Goal: Information Seeking & Learning: Learn about a topic

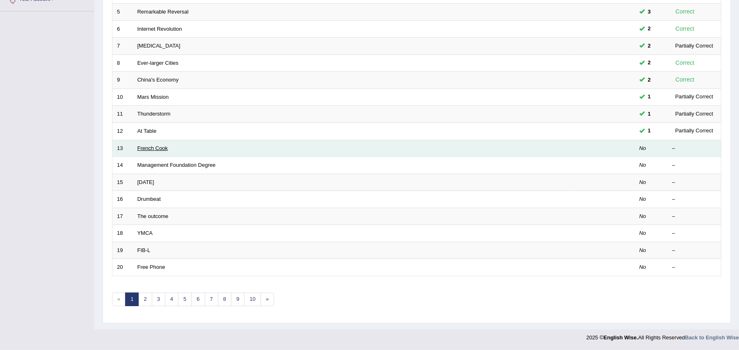
click at [146, 147] on link "French Cook" at bounding box center [152, 148] width 30 height 6
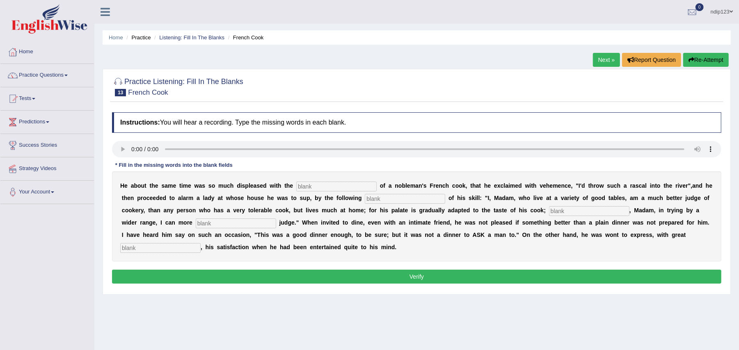
click at [336, 188] on input "text" at bounding box center [336, 187] width 80 height 10
type input "performances"
click at [400, 201] on input "text" at bounding box center [405, 199] width 80 height 10
type input "manifesto"
click at [602, 209] on input "text" at bounding box center [589, 211] width 80 height 10
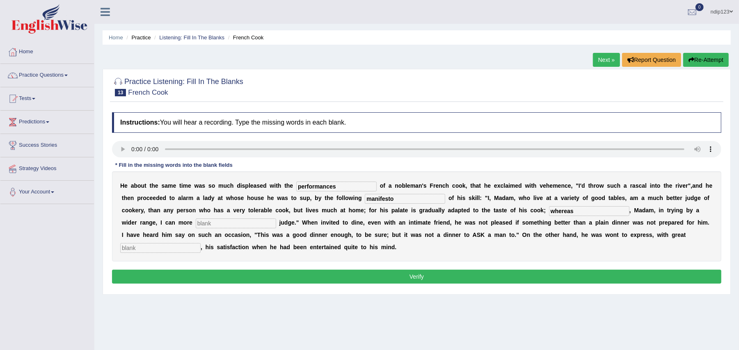
type input "whereas"
click at [222, 223] on input "text" at bounding box center [236, 224] width 80 height 10
type input "explicitely"
click at [148, 250] on input "text" at bounding box center [160, 248] width 80 height 10
type input "click"
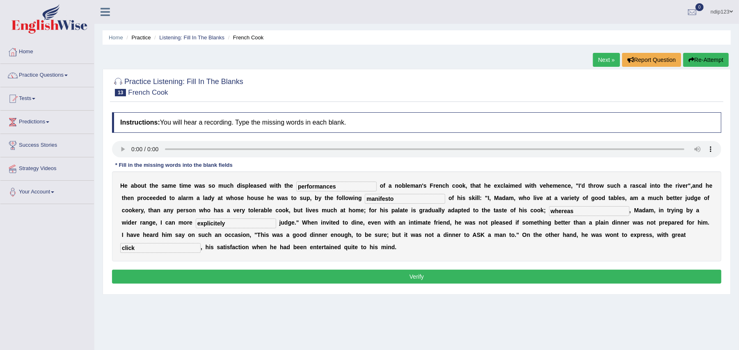
click at [417, 279] on button "Verify" at bounding box center [416, 277] width 609 height 14
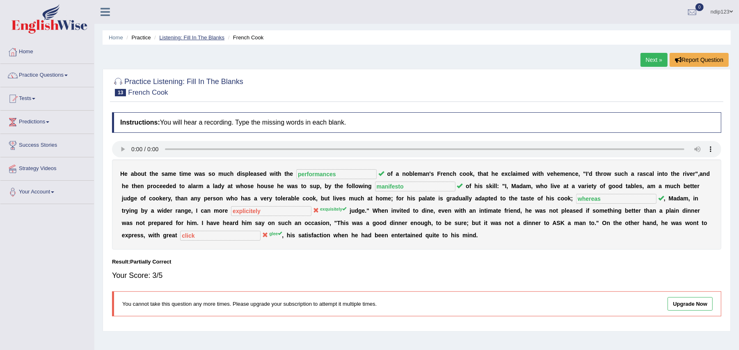
click at [174, 38] on link "Listening: Fill In The Blanks" at bounding box center [191, 37] width 65 height 6
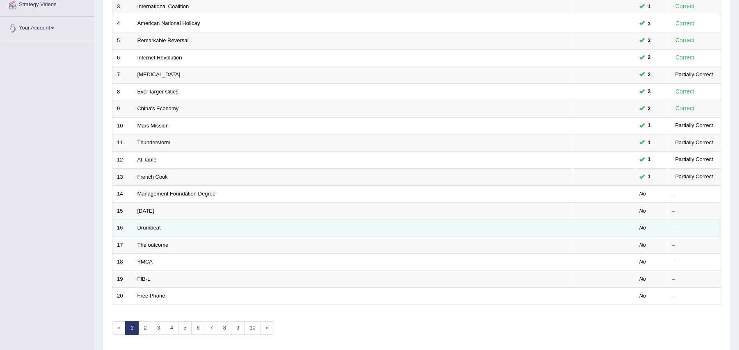
scroll to position [196, 0]
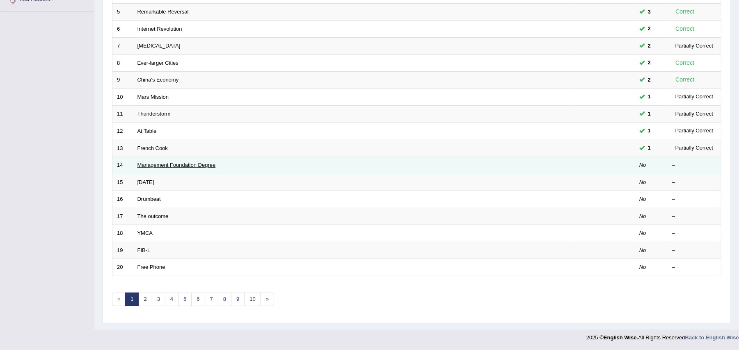
click at [165, 165] on link "Management Foundation Degree" at bounding box center [176, 165] width 78 height 6
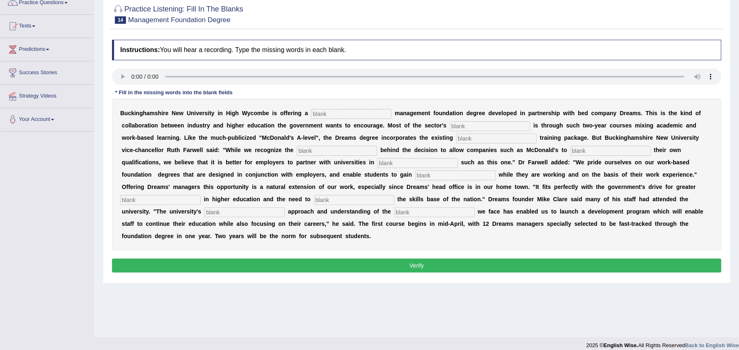
scroll to position [80, 0]
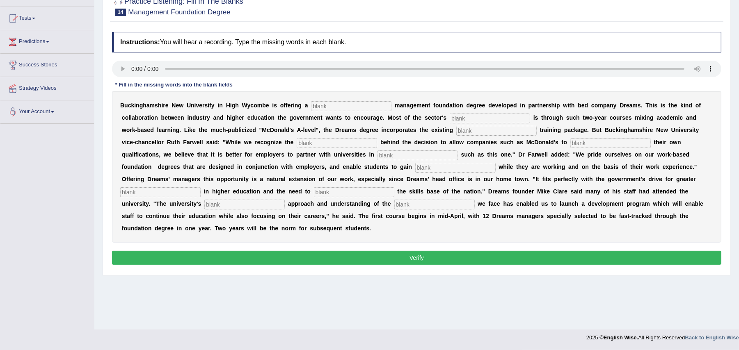
click at [342, 105] on input "text" at bounding box center [351, 106] width 80 height 10
type input "retail"
click at [461, 119] on input "text" at bounding box center [489, 119] width 80 height 10
type input "expansion"
click at [476, 135] on input "text" at bounding box center [496, 131] width 80 height 10
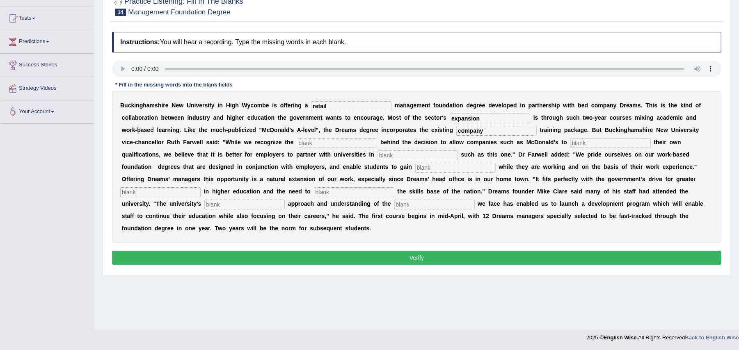
type input "company"
click at [339, 143] on input "text" at bounding box center [337, 143] width 80 height 10
click at [586, 144] on input "text" at bounding box center [610, 143] width 80 height 10
click at [321, 144] on input "exper" at bounding box center [337, 143] width 80 height 10
type input "expertise"
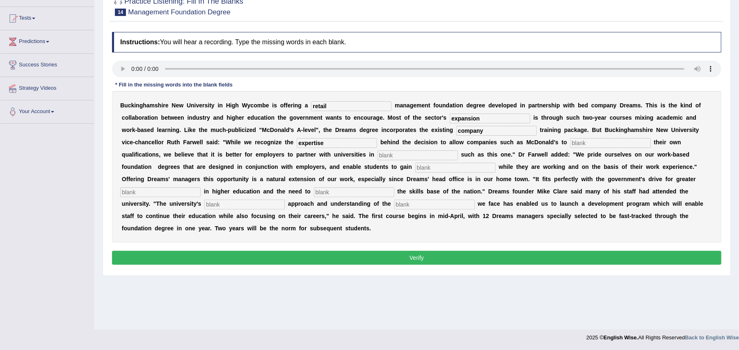
click at [578, 142] on input "text" at bounding box center [610, 143] width 80 height 10
type input "award"
click at [387, 153] on input "text" at bounding box center [417, 156] width 80 height 10
type input "initiatives"
click at [427, 168] on input "text" at bounding box center [455, 168] width 80 height 10
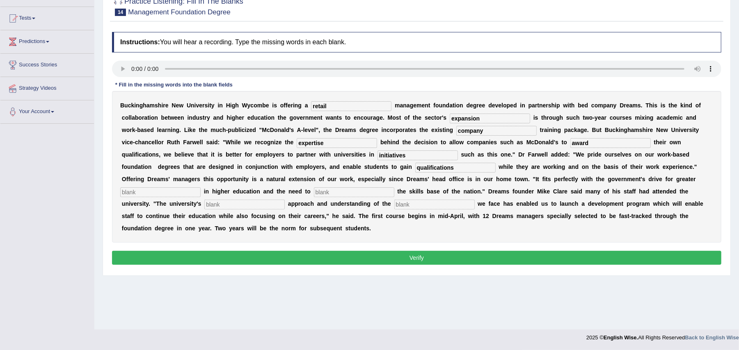
type input "qualifications"
click at [168, 192] on input "text" at bounding box center [160, 192] width 80 height 10
type input "particals"
click at [332, 190] on input "text" at bounding box center [354, 192] width 80 height 10
type input "enhance"
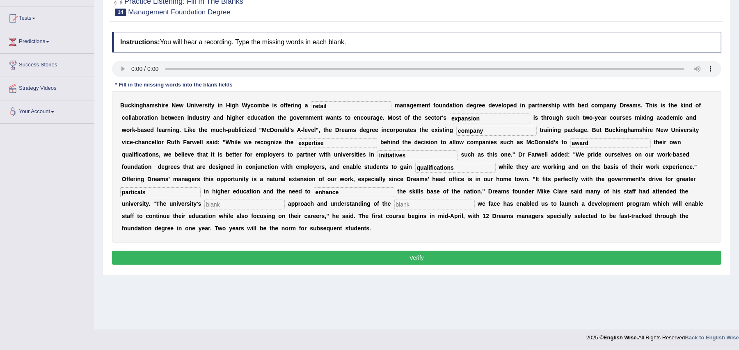
click at [243, 205] on input "text" at bounding box center [244, 205] width 80 height 10
click at [130, 193] on input "particals" at bounding box center [160, 192] width 80 height 10
type input "practicals"
click at [225, 203] on input "text" at bounding box center [244, 205] width 80 height 10
click at [215, 205] on input "pramatic" at bounding box center [244, 205] width 80 height 10
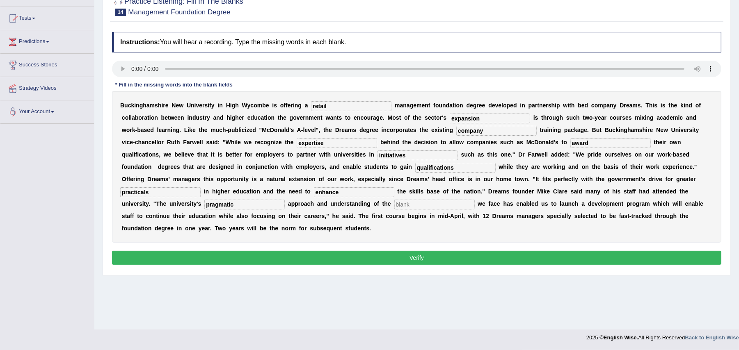
type input "pragmatic"
drag, startPoint x: 409, startPoint y: 207, endPoint x: 412, endPoint y: 203, distance: 4.8
click at [409, 206] on input "text" at bounding box center [434, 205] width 80 height 10
type input "challenges"
click at [305, 145] on input "expertise" at bounding box center [337, 143] width 80 height 10
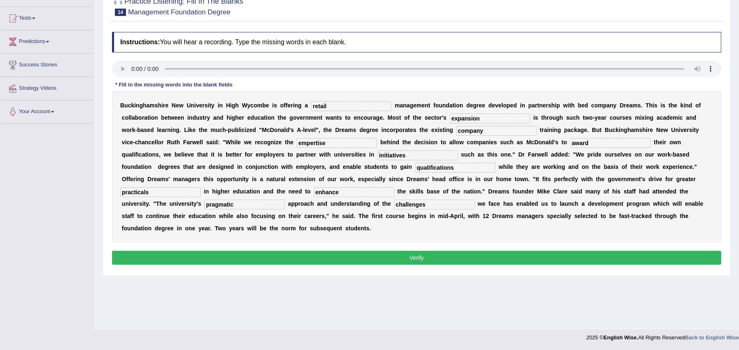
click at [301, 144] on input "empertise" at bounding box center [337, 143] width 80 height 10
type input "expertise"
drag, startPoint x: 152, startPoint y: 191, endPoint x: 123, endPoint y: 189, distance: 28.4
click at [123, 189] on input "practicals" at bounding box center [160, 192] width 80 height 10
type input "participation"
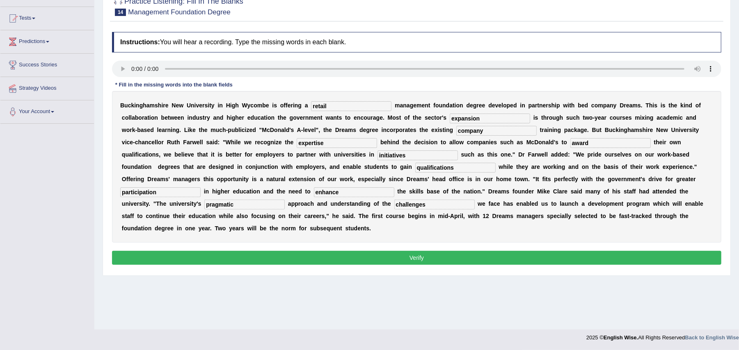
click at [410, 261] on button "Verify" at bounding box center [416, 258] width 609 height 14
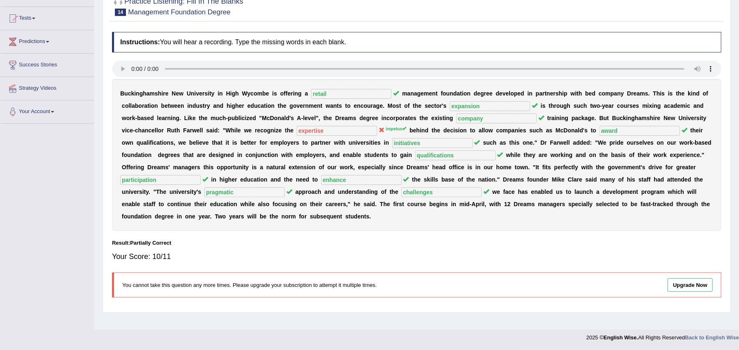
scroll to position [25, 0]
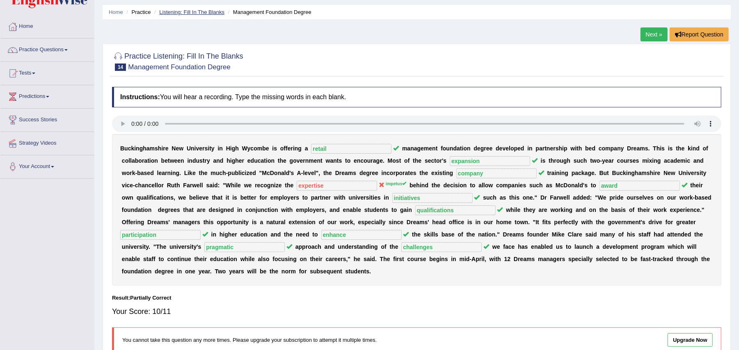
click at [193, 12] on link "Listening: Fill In The Blanks" at bounding box center [191, 12] width 65 height 6
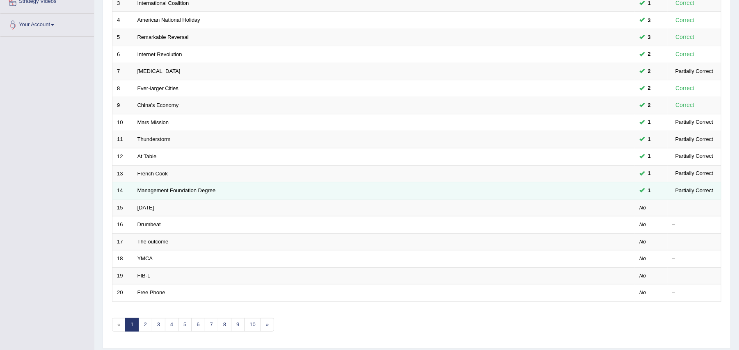
scroll to position [196, 0]
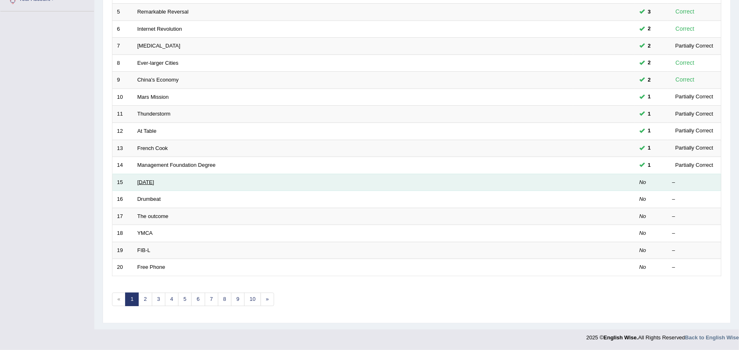
click at [154, 182] on link "Valentine's Day" at bounding box center [145, 182] width 17 height 6
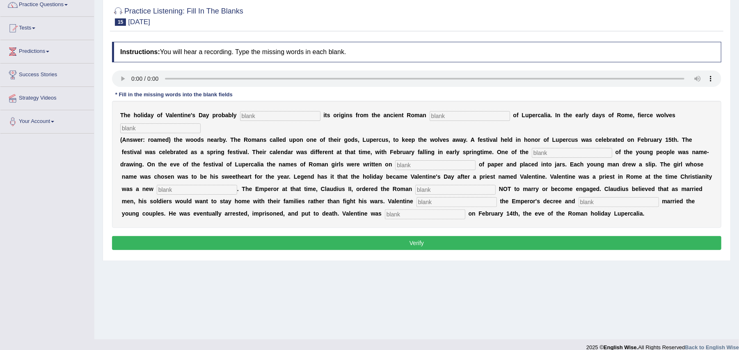
scroll to position [80, 0]
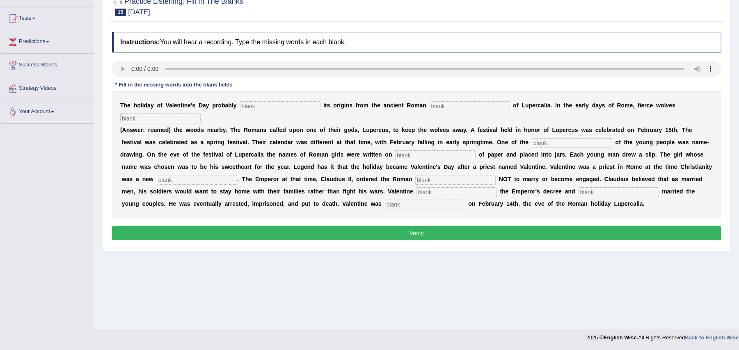
click at [274, 109] on input "text" at bounding box center [280, 106] width 80 height 10
type input "derives"
click at [442, 105] on input "text" at bounding box center [469, 106] width 80 height 10
type input "fierce"
click at [191, 117] on input "text" at bounding box center [160, 119] width 80 height 10
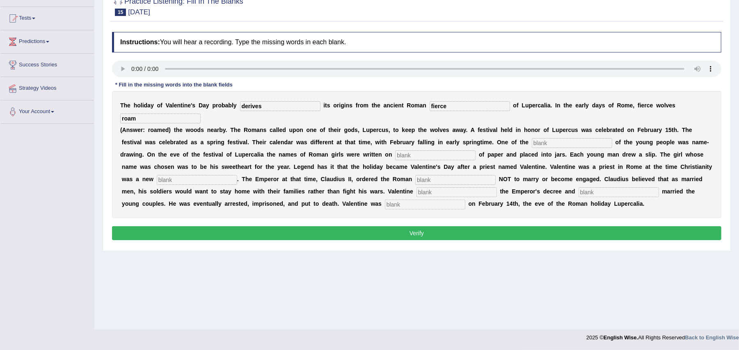
click at [141, 118] on input "roam" at bounding box center [160, 119] width 80 height 10
type input "roamed"
click at [550, 143] on input "text" at bounding box center [571, 143] width 80 height 10
type input "costom"
click at [404, 155] on input "text" at bounding box center [435, 156] width 80 height 10
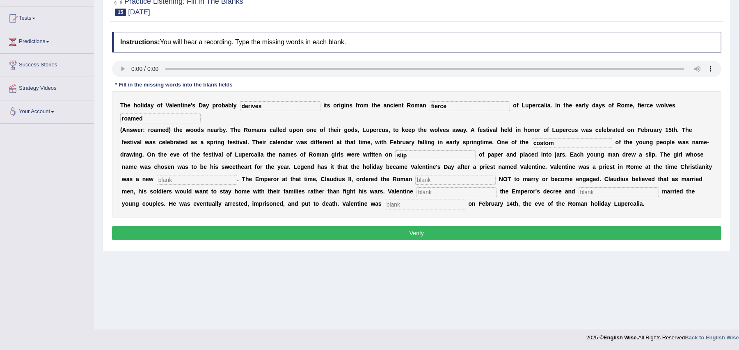
type input "slip"
click at [214, 179] on input "text" at bounding box center [197, 180] width 80 height 10
click at [183, 182] on input "text" at bounding box center [197, 180] width 80 height 10
type input "religion"
click at [432, 181] on input "text" at bounding box center [455, 180] width 80 height 10
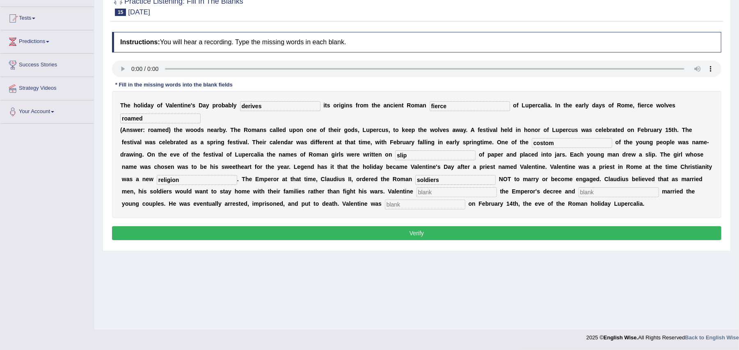
type input "soldiers"
click at [431, 193] on input "text" at bounding box center [456, 192] width 80 height 10
type input "defies"
click at [609, 192] on input "text" at bounding box center [618, 192] width 80 height 10
type input "secretely"
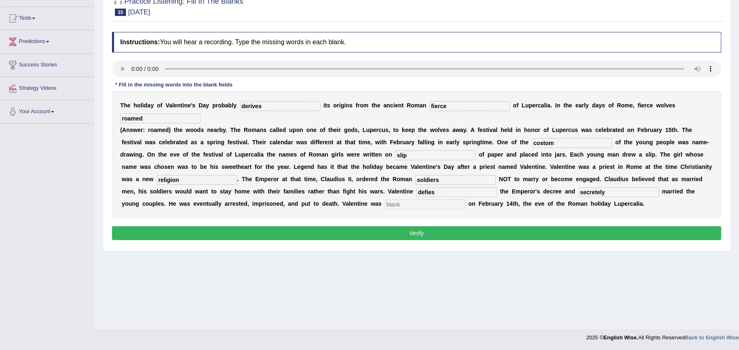
click at [440, 204] on input "text" at bounding box center [425, 205] width 80 height 10
type input "beheaded"
click at [440, 192] on input "defies" at bounding box center [456, 192] width 80 height 10
type input "defied"
click at [414, 233] on button "Verify" at bounding box center [416, 233] width 609 height 14
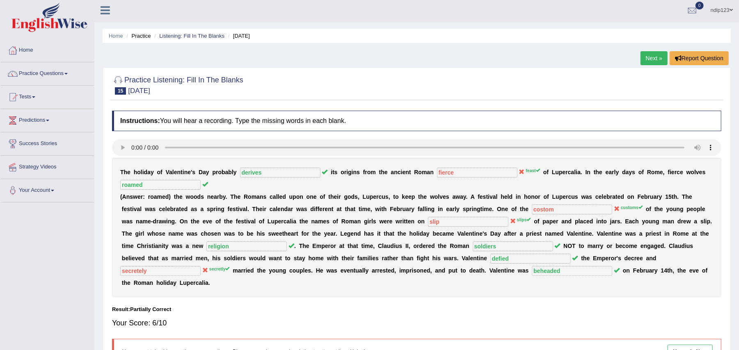
scroll to position [0, 0]
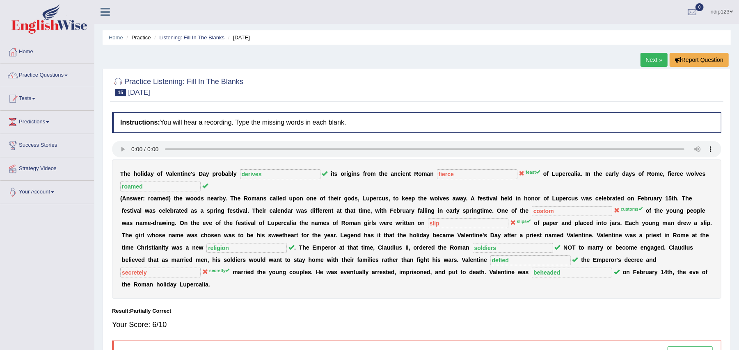
click at [199, 39] on link "Listening: Fill In The Blanks" at bounding box center [191, 37] width 65 height 6
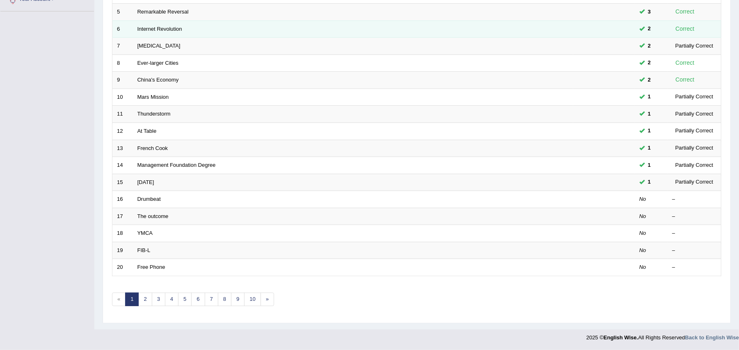
scroll to position [196, 0]
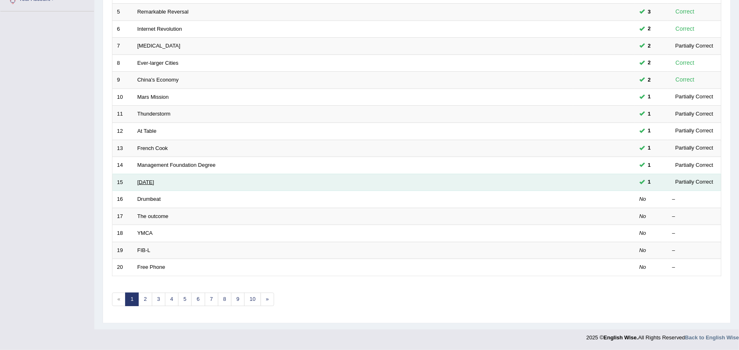
click at [154, 182] on link "[DATE]" at bounding box center [145, 182] width 17 height 6
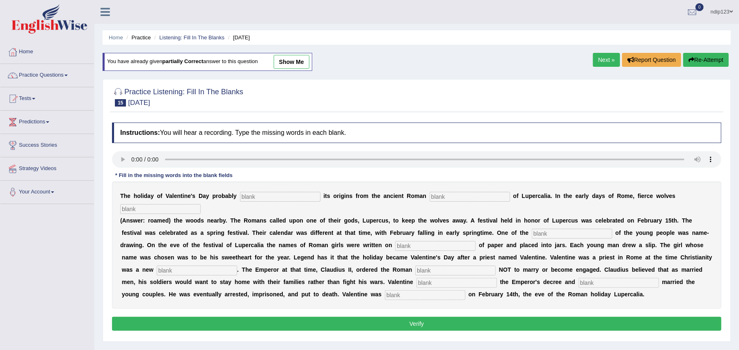
click at [260, 198] on input "text" at bounding box center [280, 197] width 80 height 10
type input "derives"
click at [455, 201] on input "text" at bounding box center [469, 197] width 80 height 10
type input "feast"
click at [150, 205] on input "text" at bounding box center [160, 209] width 80 height 10
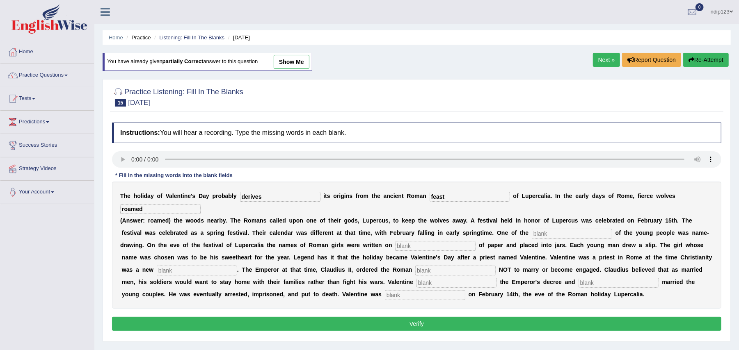
type input "roamed"
click at [543, 236] on input "text" at bounding box center [571, 234] width 80 height 10
type input "customs"
click at [419, 248] on input "text" at bounding box center [435, 246] width 80 height 10
type input "slips"
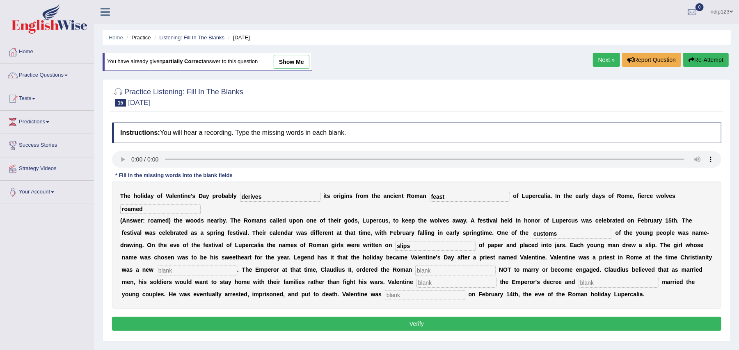
click at [207, 274] on input "text" at bounding box center [197, 271] width 80 height 10
type input "religion"
click at [466, 268] on input "text" at bounding box center [455, 271] width 80 height 10
type input "soldiers"
click at [430, 285] on input "text" at bounding box center [456, 283] width 80 height 10
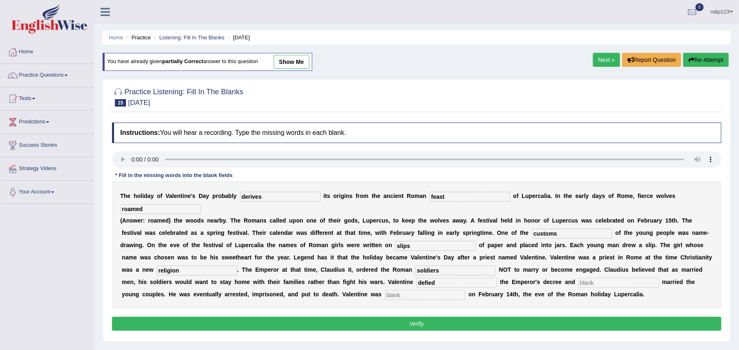
type input "defied"
click at [595, 283] on input "text" at bounding box center [618, 283] width 80 height 10
type input "secretly"
click at [454, 294] on input "text" at bounding box center [425, 295] width 80 height 10
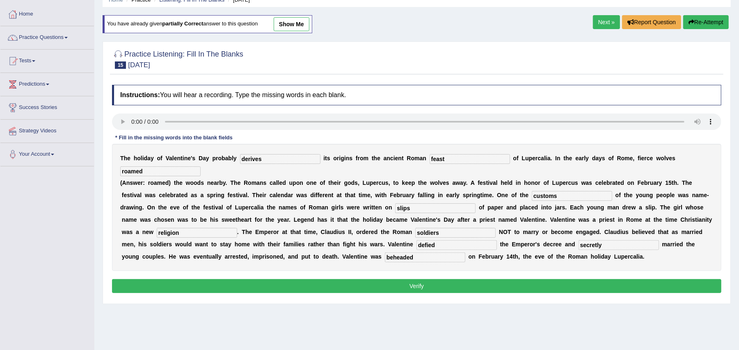
scroll to position [55, 0]
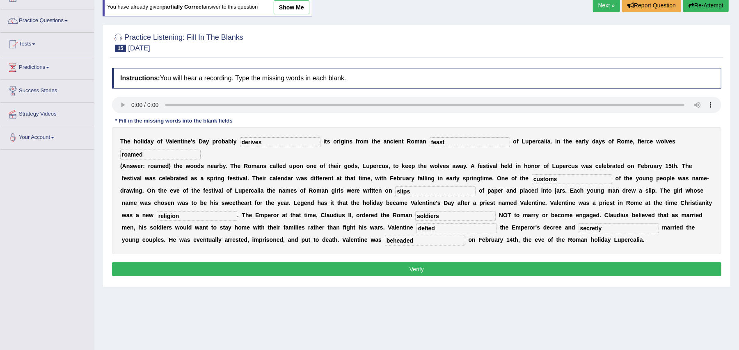
type input "beheaded"
click at [415, 271] on button "Verify" at bounding box center [416, 269] width 609 height 14
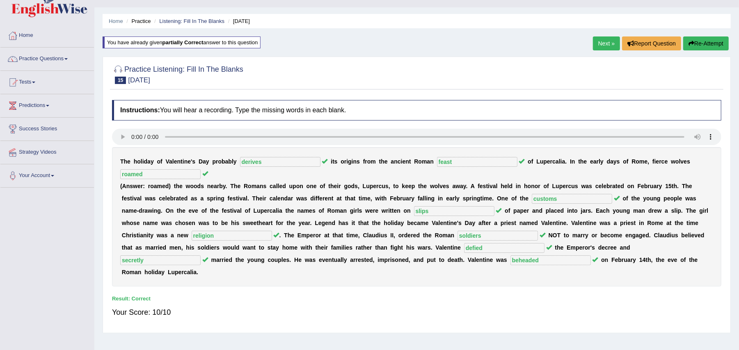
scroll to position [0, 0]
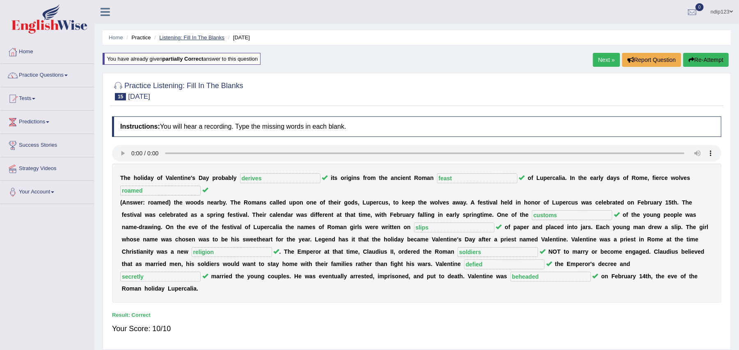
click at [179, 39] on link "Listening: Fill In The Blanks" at bounding box center [191, 37] width 65 height 6
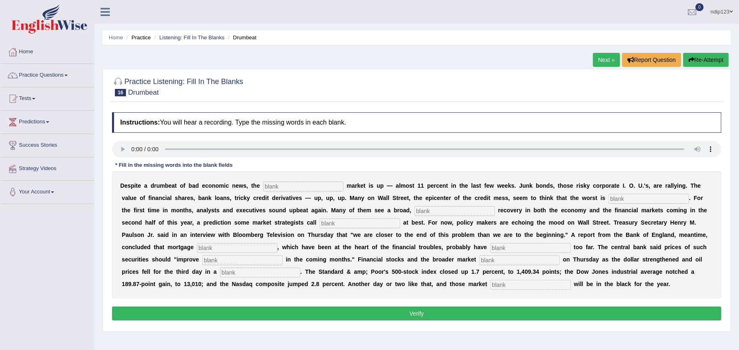
click at [283, 182] on input "text" at bounding box center [303, 187] width 80 height 10
type input "stock"
click at [625, 199] on input "text" at bounding box center [648, 199] width 80 height 10
type input "over"
click at [452, 209] on input "text" at bounding box center [454, 211] width 80 height 10
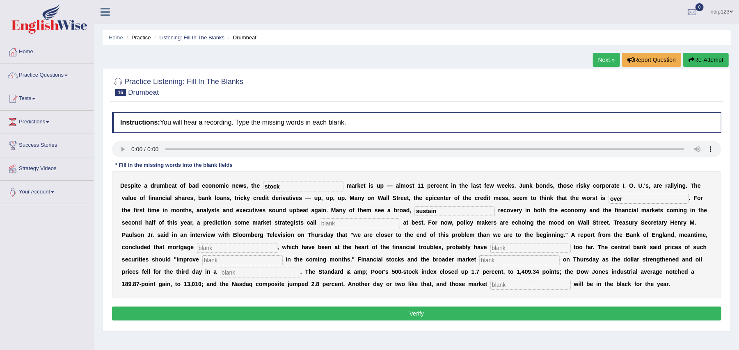
type input "sustain"
click at [372, 226] on input "text" at bounding box center [359, 224] width 80 height 10
type input "hopeful"
click at [255, 251] on input "text" at bounding box center [237, 248] width 80 height 10
type input "security"
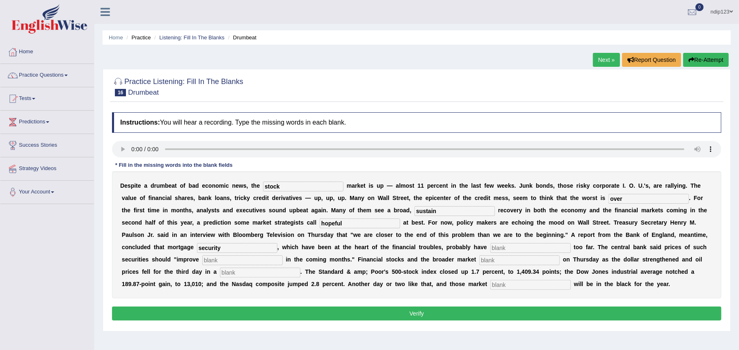
click at [508, 249] on input "text" at bounding box center [530, 248] width 80 height 10
type input "follen"
click at [220, 263] on input "text" at bounding box center [242, 260] width 80 height 10
type input "gradually"
click at [488, 261] on input "text" at bounding box center [519, 260] width 80 height 10
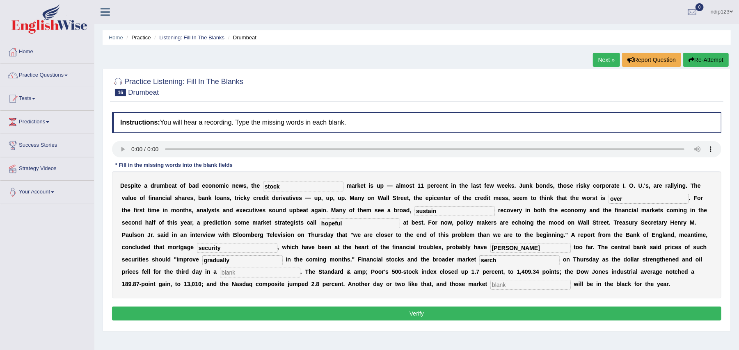
click at [489, 260] on input "serch" at bounding box center [519, 260] width 80 height 10
type input "search"
click at [262, 271] on input "text" at bounding box center [260, 273] width 80 height 10
type input "row"
click at [543, 286] on input "text" at bounding box center [530, 285] width 80 height 10
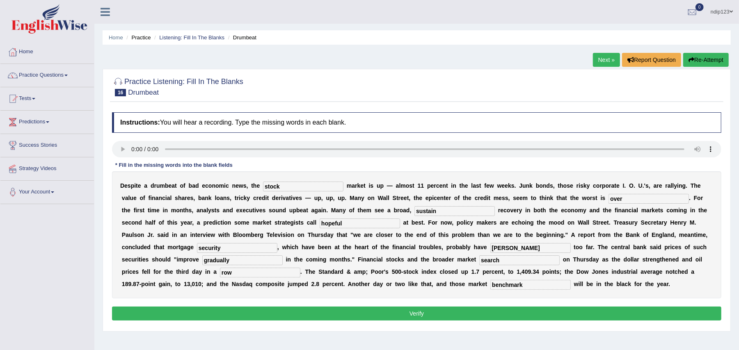
type input "benchmark"
click at [225, 252] on input "security" at bounding box center [237, 248] width 80 height 10
type input "securities"
click at [497, 251] on input "follen" at bounding box center [530, 248] width 80 height 10
type input "fallen"
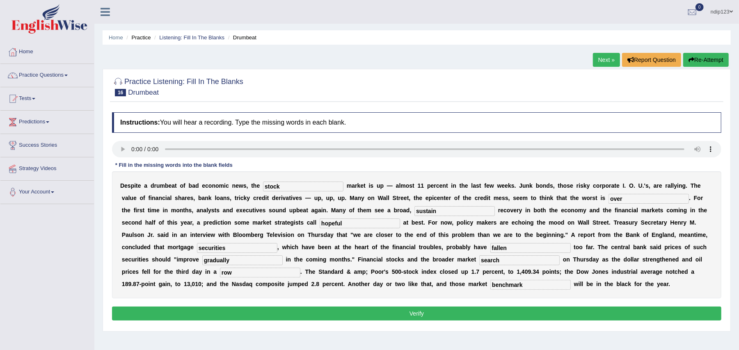
click at [418, 314] on button "Verify" at bounding box center [416, 314] width 609 height 14
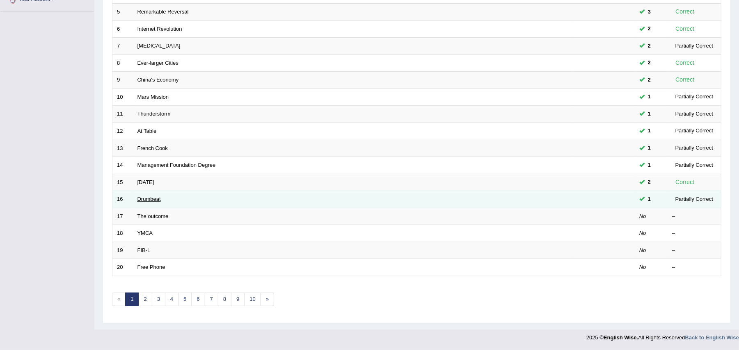
click at [148, 202] on link "Drumbeat" at bounding box center [148, 199] width 23 height 6
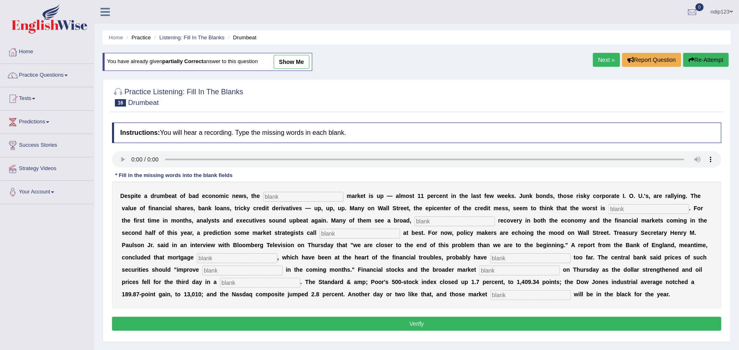
click at [278, 199] on input "text" at bounding box center [303, 197] width 80 height 10
type input "stock"
click at [622, 211] on input "text" at bounding box center [648, 209] width 80 height 10
type input "over"
click at [471, 213] on div "D e s p i t e a d r u m b e a t o f b a d e c o n o m i c n e w s , t h e stock…" at bounding box center [416, 245] width 609 height 127
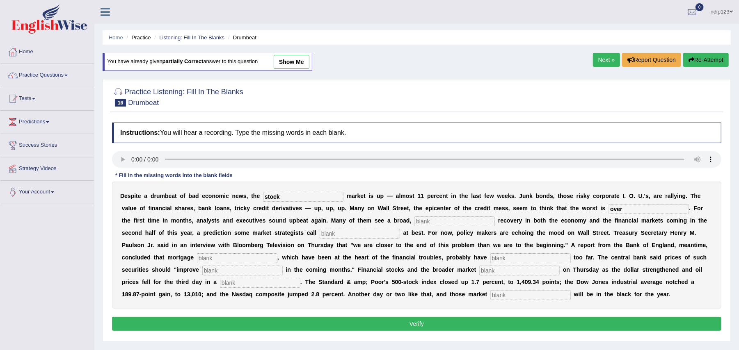
click at [463, 223] on input "text" at bounding box center [454, 222] width 80 height 10
type input "sustained"
click at [373, 236] on input "text" at bounding box center [359, 234] width 80 height 10
type input "hopeful"
click at [233, 257] on input "text" at bounding box center [237, 258] width 80 height 10
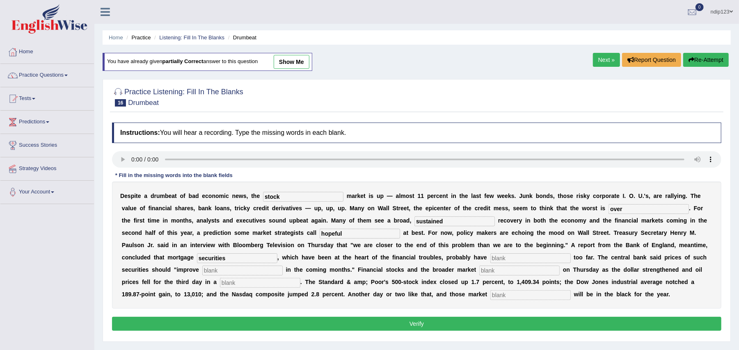
type input "securities"
click at [509, 263] on input "text" at bounding box center [530, 258] width 80 height 10
type input "fallen"
click at [230, 273] on input "text" at bounding box center [242, 271] width 80 height 10
type input "gradually"
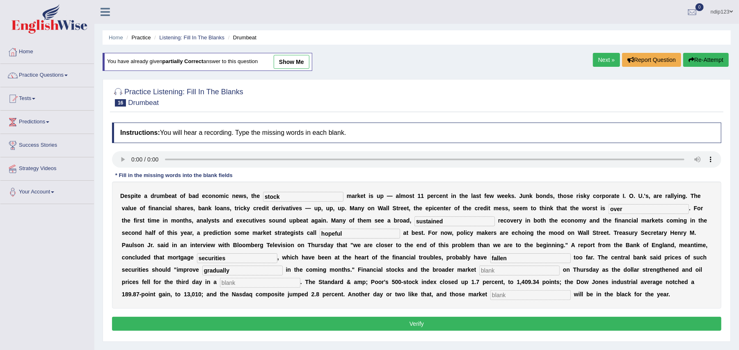
click at [499, 273] on input "text" at bounding box center [519, 271] width 80 height 10
type input "surge"
click at [250, 281] on input "text" at bounding box center [260, 283] width 80 height 10
type input "row"
click at [504, 297] on input "text" at bounding box center [530, 295] width 80 height 10
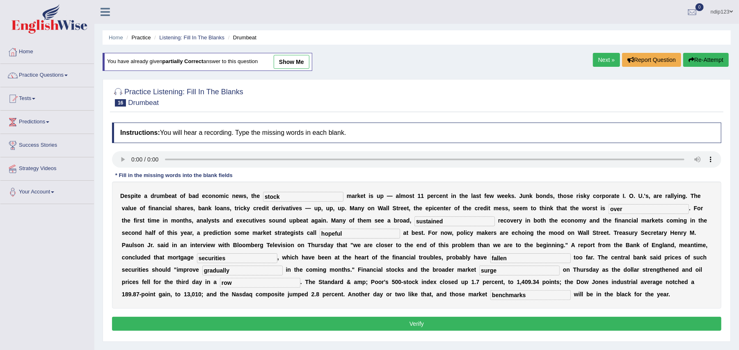
type input "benchmarks"
click at [432, 324] on button "Verify" at bounding box center [416, 324] width 609 height 14
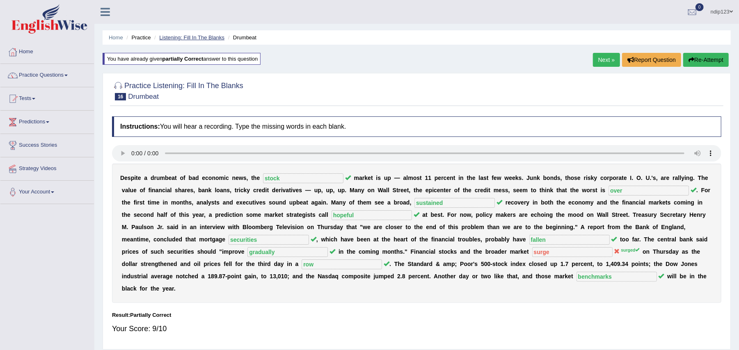
click at [174, 36] on link "Listening: Fill In The Blanks" at bounding box center [191, 37] width 65 height 6
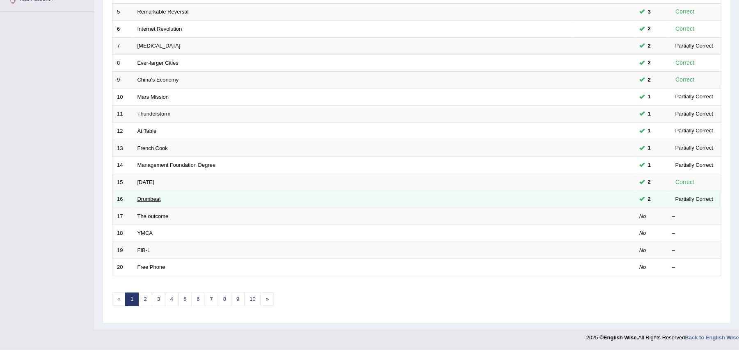
click at [147, 197] on link "Drumbeat" at bounding box center [148, 199] width 23 height 6
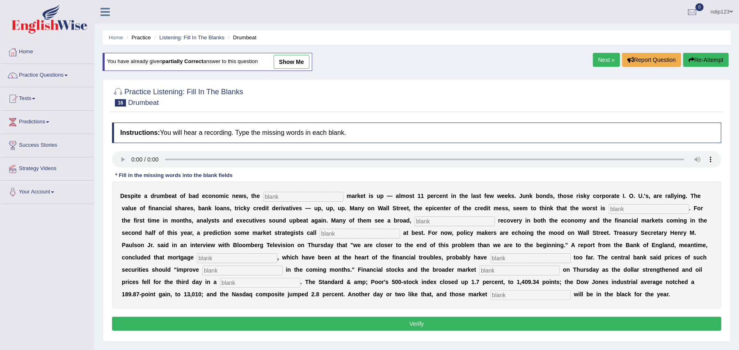
click at [280, 194] on input "text" at bounding box center [303, 197] width 80 height 10
type input "stock"
click at [615, 203] on div "D e s p i t e a d r u m b e a t o f b a d e c o n o m i c n e w s , t h e stock…" at bounding box center [416, 245] width 609 height 127
click at [634, 207] on input "text" at bounding box center [648, 209] width 80 height 10
type input "over"
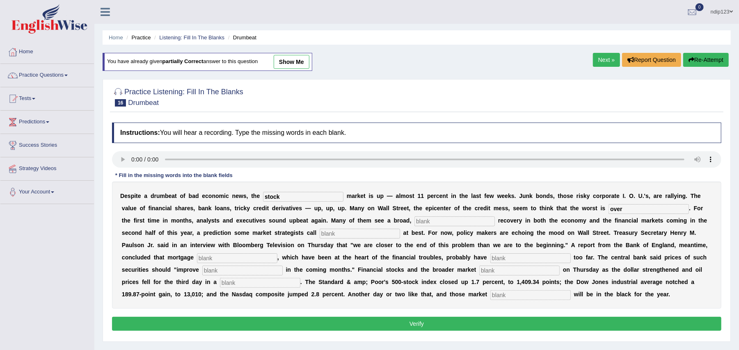
click at [431, 221] on input "text" at bounding box center [454, 222] width 80 height 10
type input "sustained"
click at [359, 237] on input "text" at bounding box center [359, 234] width 80 height 10
type input "hopeful"
click at [261, 258] on input "text" at bounding box center [237, 258] width 80 height 10
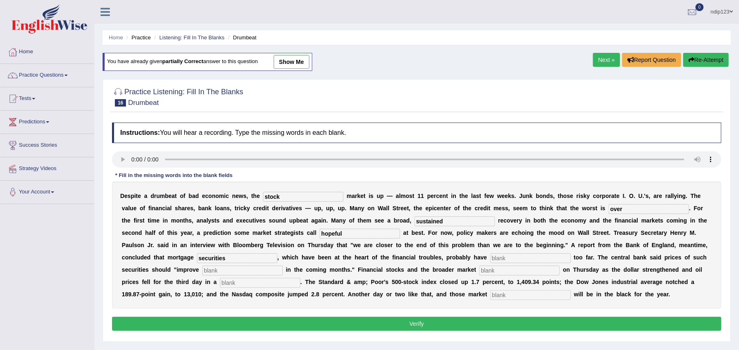
type input "securities"
click at [508, 260] on input "text" at bounding box center [530, 258] width 80 height 10
type input "fallen"
click at [240, 275] on input "text" at bounding box center [242, 271] width 80 height 10
type input "gradually"
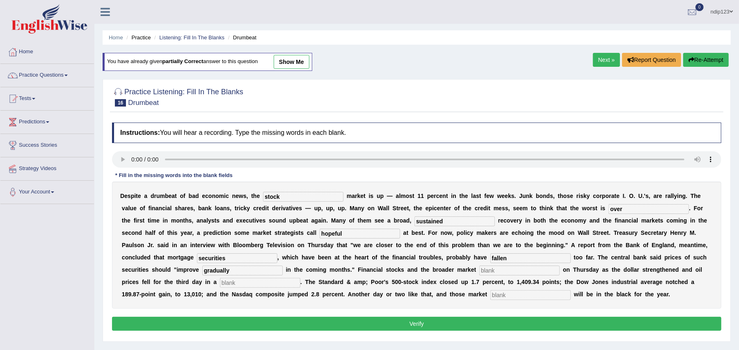
click at [492, 273] on input "text" at bounding box center [519, 271] width 80 height 10
type input "surged"
click at [262, 282] on input "text" at bounding box center [260, 283] width 80 height 10
type input "row"
click at [504, 296] on input "text" at bounding box center [530, 295] width 80 height 10
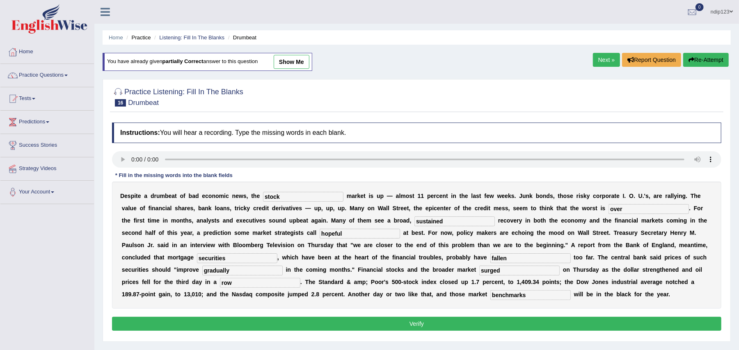
type input "benchmarks"
click at [427, 327] on button "Verify" at bounding box center [416, 324] width 609 height 14
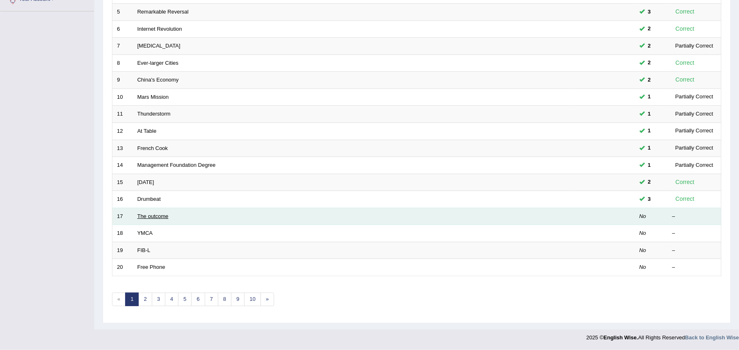
click at [150, 216] on link "The outcome" at bounding box center [152, 216] width 31 height 6
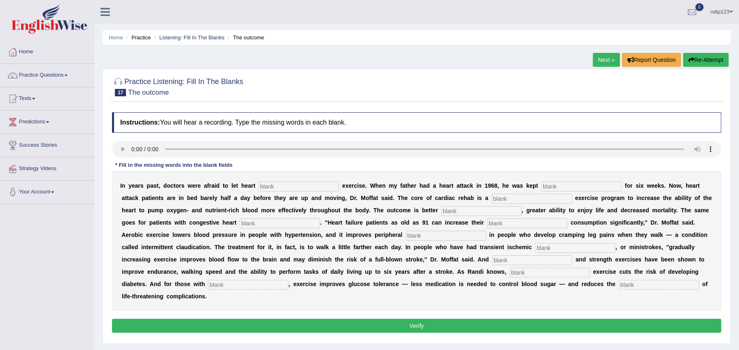
click at [209, 214] on div "I n y e a r s p a s t , d o c t o r s w e r e a f r a i d t o l e t h e a r t e…" at bounding box center [416, 240] width 609 height 139
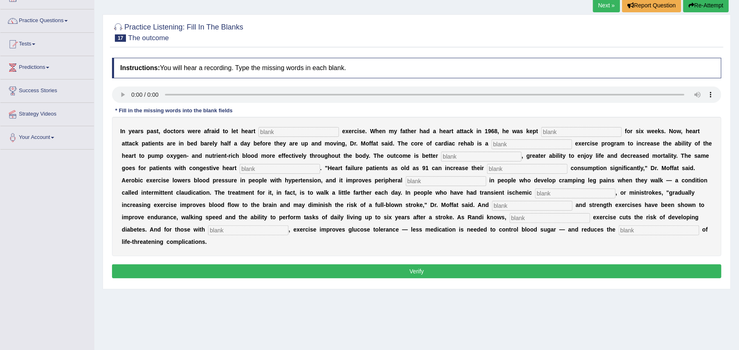
click at [266, 133] on input "text" at bounding box center [298, 132] width 80 height 10
type input "patient"
click at [497, 147] on input "text" at bounding box center [531, 144] width 80 height 10
type input "progressive"
click at [474, 158] on input "text" at bounding box center [481, 157] width 80 height 10
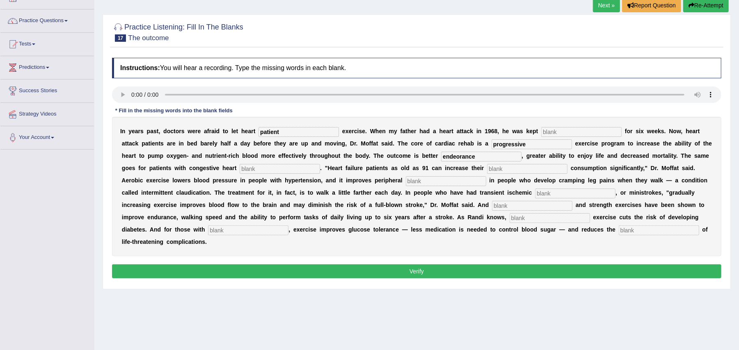
type input "endeorance"
click at [286, 171] on input "text" at bounding box center [280, 169] width 80 height 10
type input "failure"
click at [518, 170] on input "text" at bounding box center [527, 169] width 80 height 10
type input "oxygen"
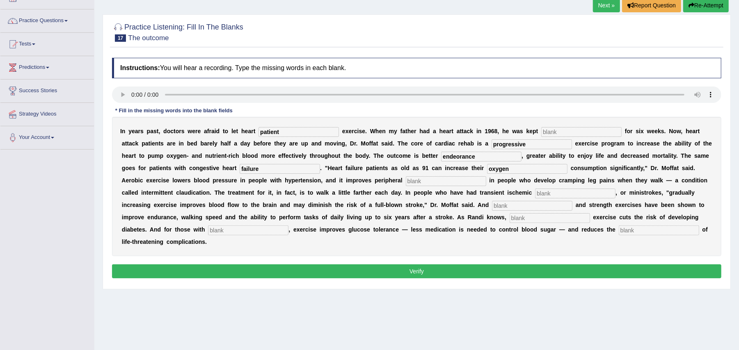
click at [468, 181] on input "text" at bounding box center [446, 181] width 80 height 10
type input "circulations"
click at [590, 195] on input "text" at bounding box center [575, 194] width 80 height 10
type input "attacks"
click at [543, 206] on input "text" at bounding box center [532, 206] width 80 height 10
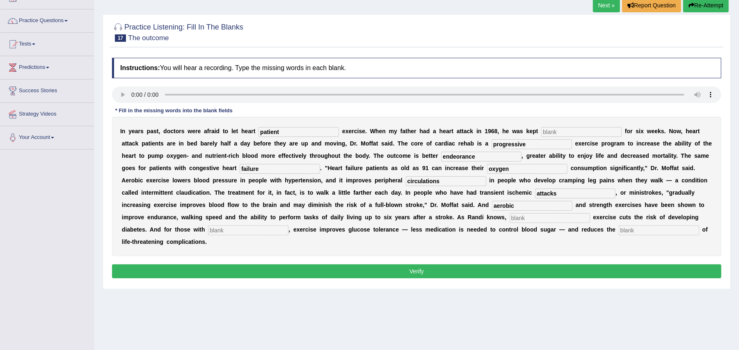
type input "aerobic"
click at [561, 220] on input "text" at bounding box center [549, 218] width 80 height 10
type input "moderate"
click at [251, 230] on input "text" at bounding box center [248, 231] width 80 height 10
type input "[MEDICAL_DATA]"
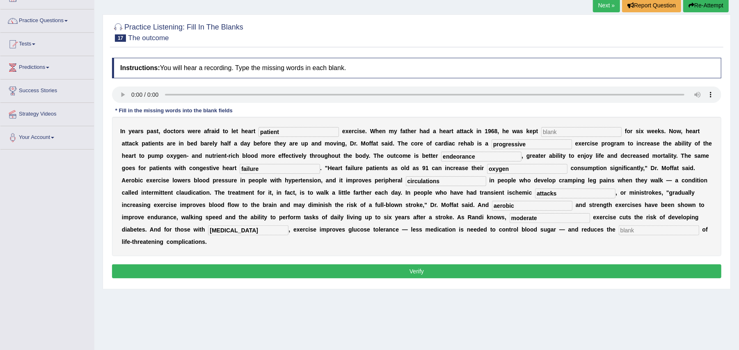
click at [618, 235] on input "text" at bounding box center [658, 231] width 80 height 10
type input "e"
type input "rest"
click at [289, 134] on input "patient" at bounding box center [298, 132] width 80 height 10
type input "patients"
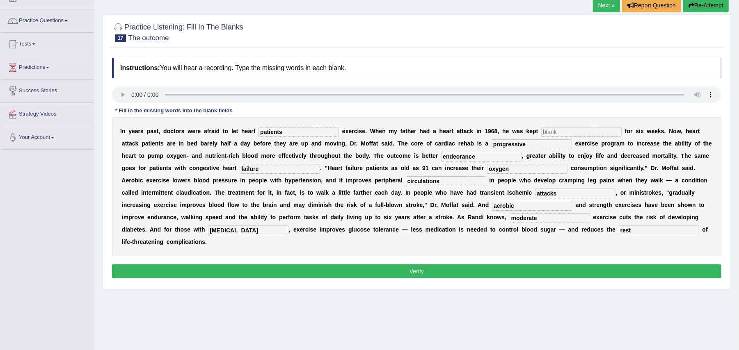
click at [561, 132] on input "text" at bounding box center [581, 132] width 80 height 10
type input "setintary"
click at [459, 182] on input "circulations" at bounding box center [446, 181] width 80 height 10
type input "circulation"
click at [618, 235] on input "rest" at bounding box center [658, 231] width 80 height 10
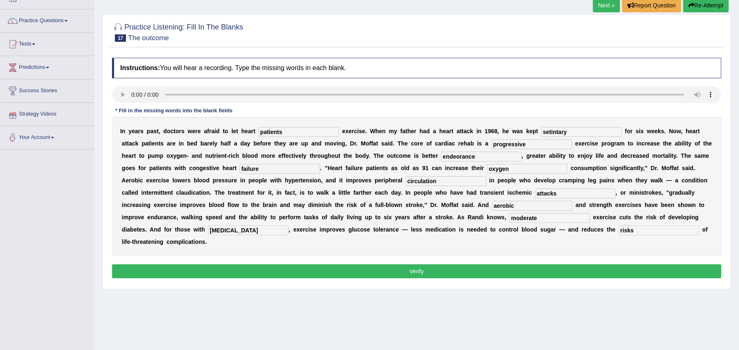
click at [618, 235] on input "risks" at bounding box center [658, 231] width 80 height 10
type input "risks"
click at [431, 274] on button "Verify" at bounding box center [416, 272] width 609 height 14
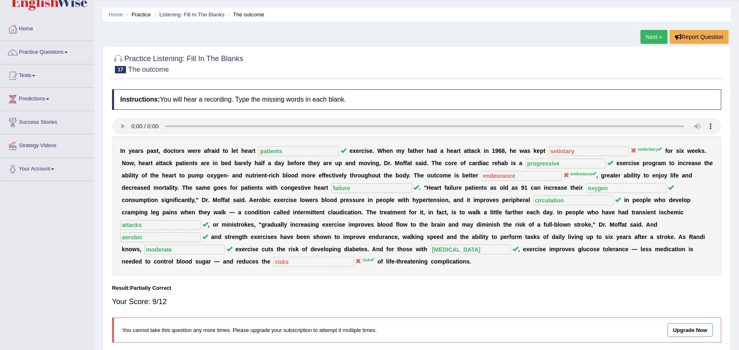
scroll to position [0, 0]
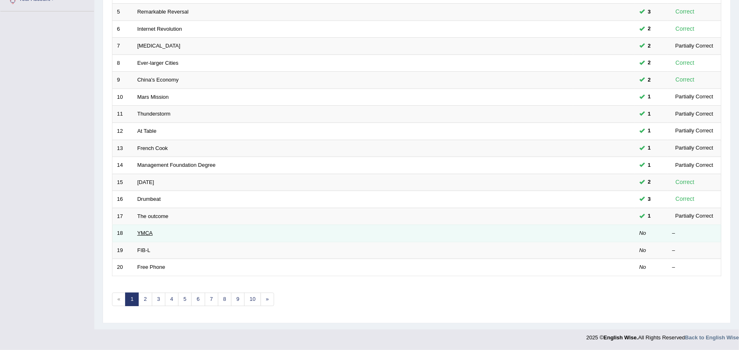
click at [150, 233] on link "YMCA" at bounding box center [145, 233] width 16 height 6
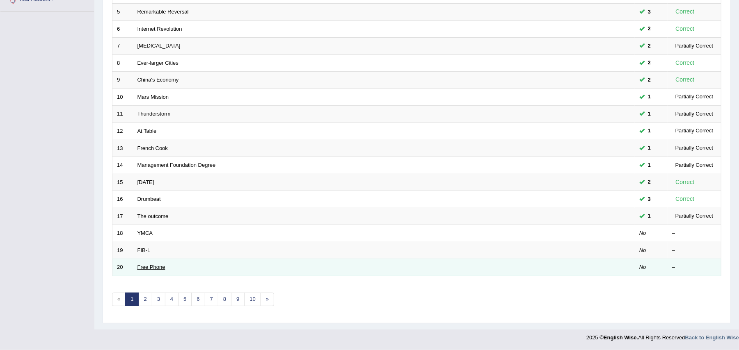
click at [146, 267] on link "Free Phone" at bounding box center [151, 267] width 28 height 6
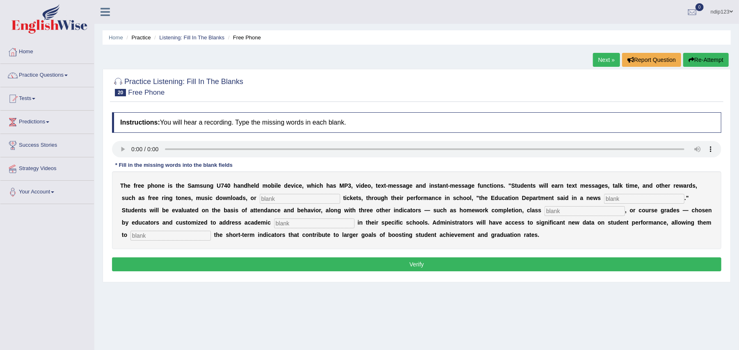
click at [299, 198] on input "text" at bounding box center [300, 199] width 80 height 10
type input "event"
click at [638, 201] on input "text" at bounding box center [644, 199] width 80 height 10
click at [633, 198] on input "text" at bounding box center [644, 199] width 80 height 10
type input "release"
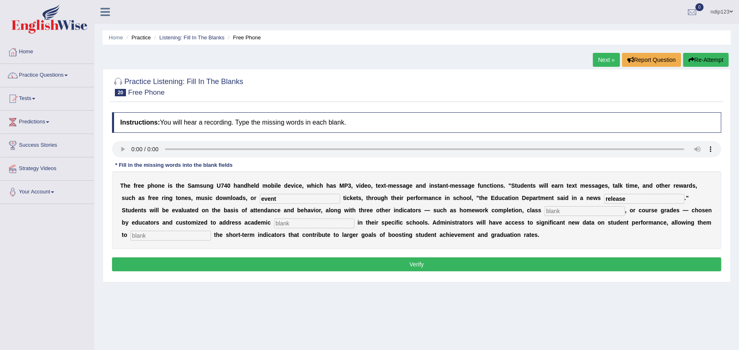
click at [354, 224] on input "text" at bounding box center [314, 224] width 80 height 10
drag, startPoint x: 345, startPoint y: 226, endPoint x: 299, endPoint y: 224, distance: 46.4
click at [299, 224] on input "participation" at bounding box center [314, 224] width 80 height 10
type input "participation"
click at [566, 212] on input "text" at bounding box center [584, 211] width 80 height 10
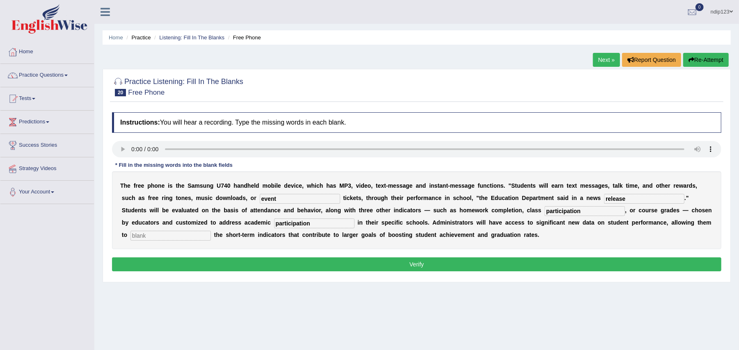
type input "participation"
drag, startPoint x: 344, startPoint y: 225, endPoint x: 293, endPoint y: 224, distance: 50.9
click at [293, 224] on div "T h e f r e e p h o n e i s t h e S a m s u n g U 7 4 0 h a n d h e l d m o b i…" at bounding box center [416, 210] width 609 height 78
type input "priorities"
click at [188, 236] on input "text" at bounding box center [170, 236] width 80 height 10
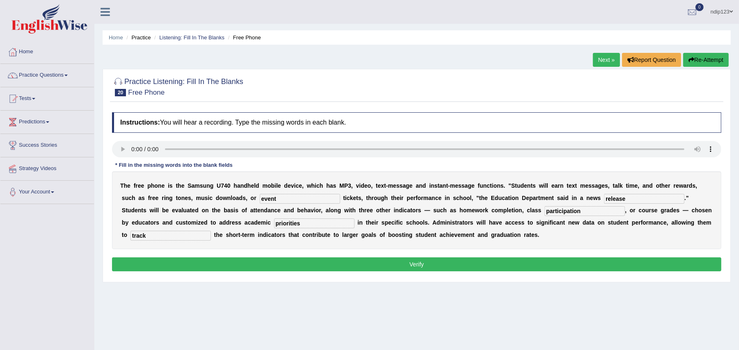
type input "track"
click at [630, 199] on input "release" at bounding box center [644, 199] width 80 height 10
click at [639, 201] on input "release" at bounding box center [644, 199] width 80 height 10
type input "released"
click at [489, 262] on button "Verify" at bounding box center [416, 265] width 609 height 14
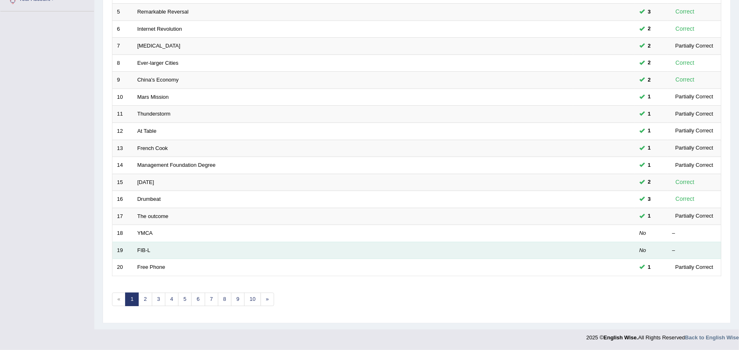
click at [162, 246] on td "FIB-L" at bounding box center [353, 250] width 440 height 17
click at [146, 248] on link "FIB-L" at bounding box center [143, 250] width 13 height 6
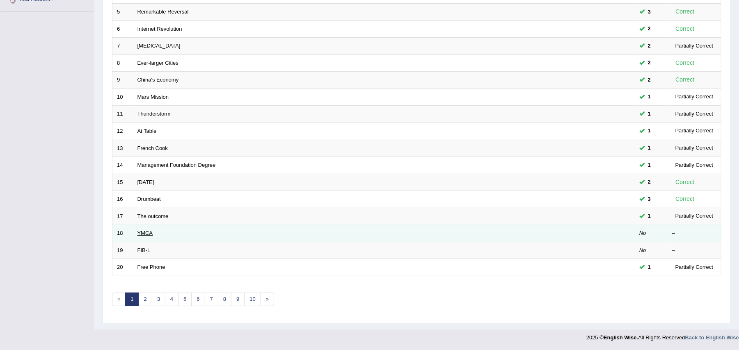
click at [143, 230] on link "YMCA" at bounding box center [145, 233] width 16 height 6
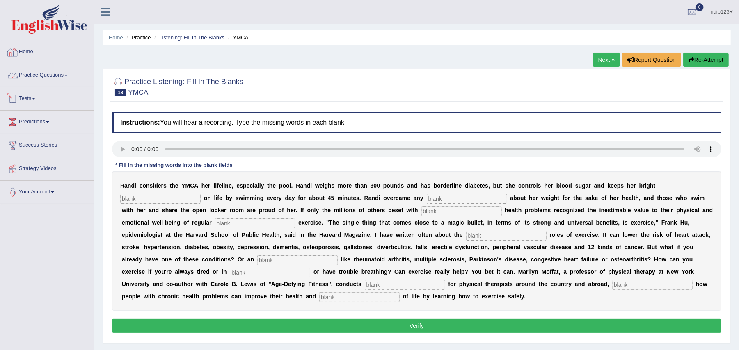
click at [27, 57] on link "Home" at bounding box center [47, 51] width 94 height 21
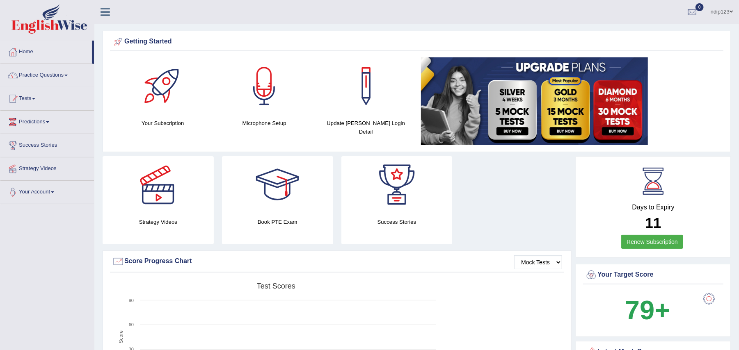
click at [58, 74] on link "Practice Questions" at bounding box center [47, 74] width 94 height 21
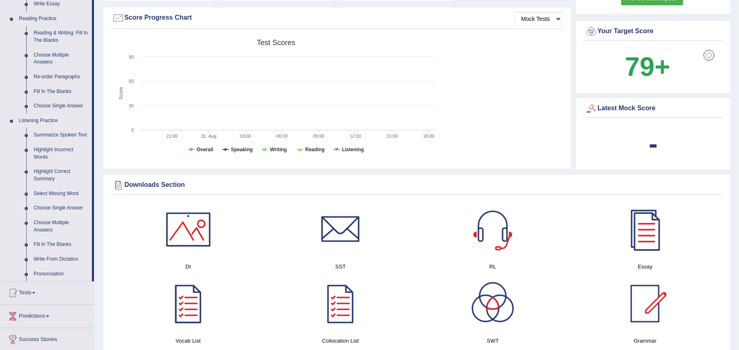
scroll to position [273, 0]
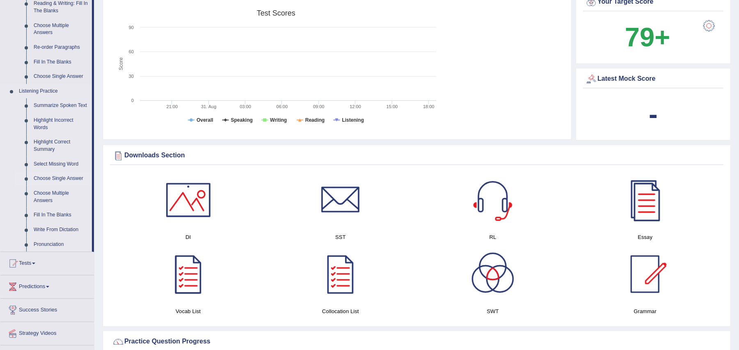
click at [45, 178] on link "Choose Single Answer" at bounding box center [61, 178] width 62 height 15
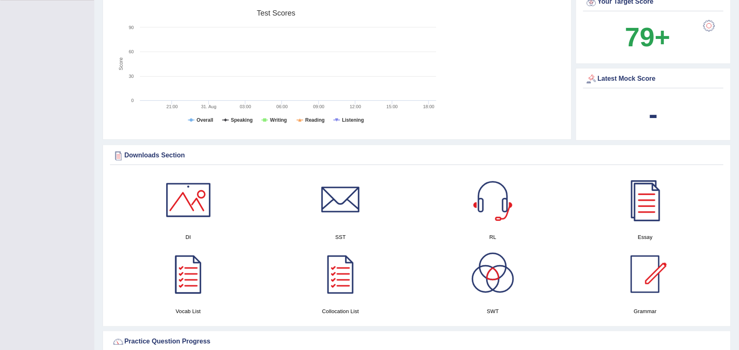
scroll to position [108, 0]
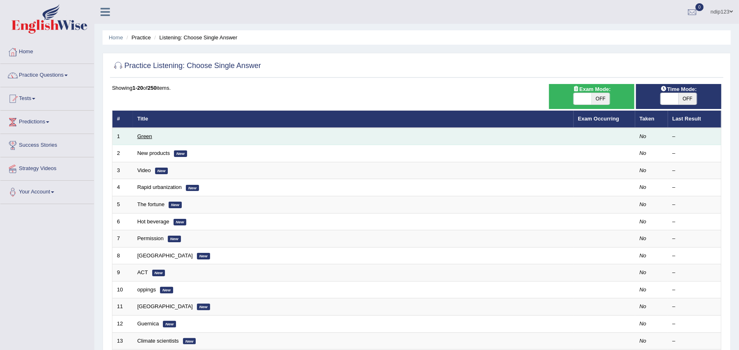
click at [144, 137] on link "Green" at bounding box center [144, 136] width 15 height 6
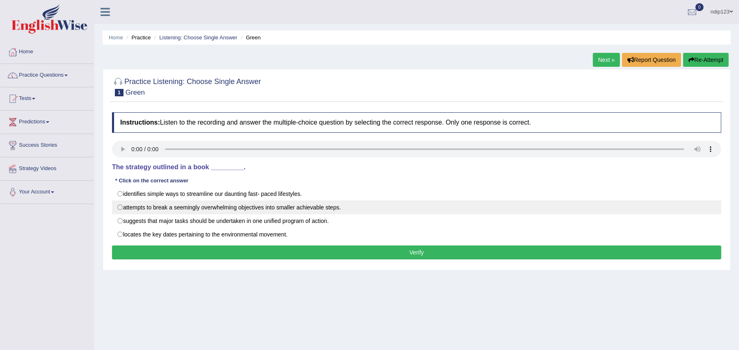
click at [120, 208] on label "attempts to break a seemingly overwhelming objectives into smaller achievable s…" at bounding box center [416, 208] width 609 height 14
radio input "true"
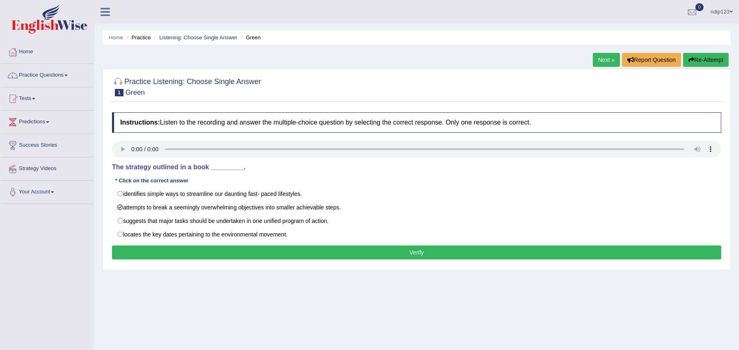
click at [407, 254] on button "Verify" at bounding box center [416, 253] width 609 height 14
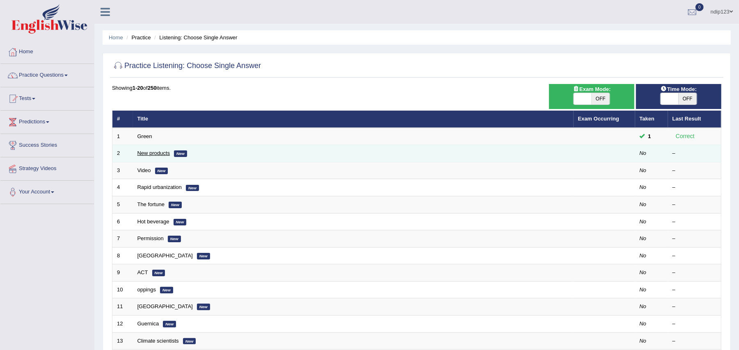
click at [140, 155] on link "New products" at bounding box center [153, 153] width 32 height 6
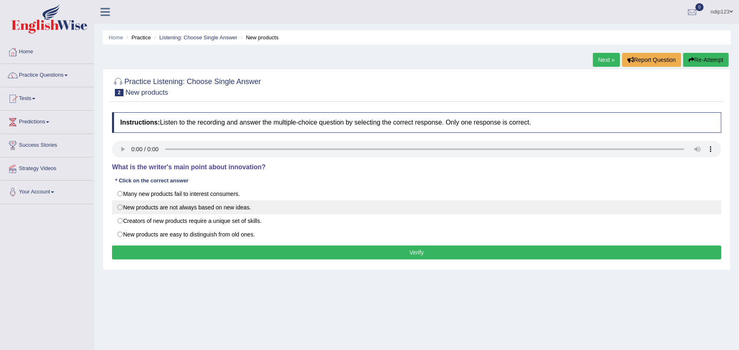
click at [122, 207] on label "New products are not always based on new ideas." at bounding box center [416, 208] width 609 height 14
radio input "true"
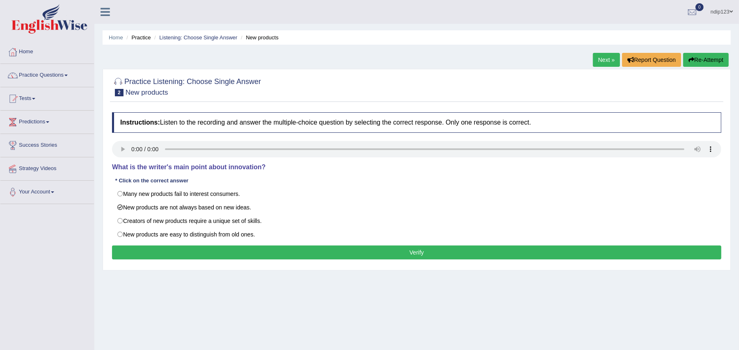
click at [408, 250] on button "Verify" at bounding box center [416, 253] width 609 height 14
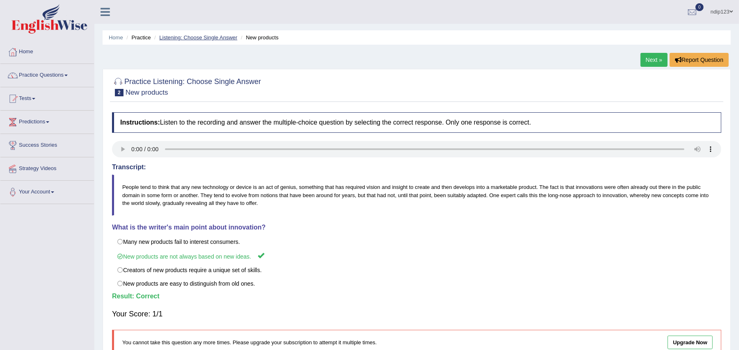
click at [181, 38] on link "Listening: Choose Single Answer" at bounding box center [198, 37] width 78 height 6
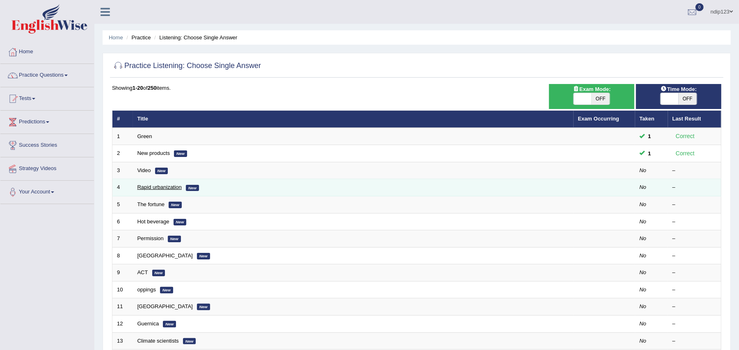
click at [148, 187] on link "Rapid urbanization" at bounding box center [159, 187] width 44 height 6
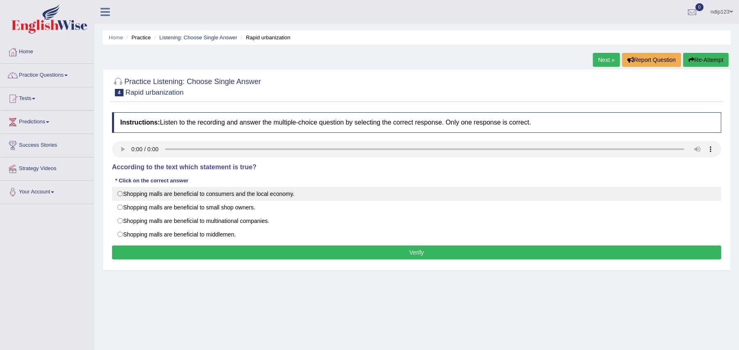
click at [119, 193] on label "Shopping malls are beneficial to consumers and the local economy." at bounding box center [416, 194] width 609 height 14
radio input "true"
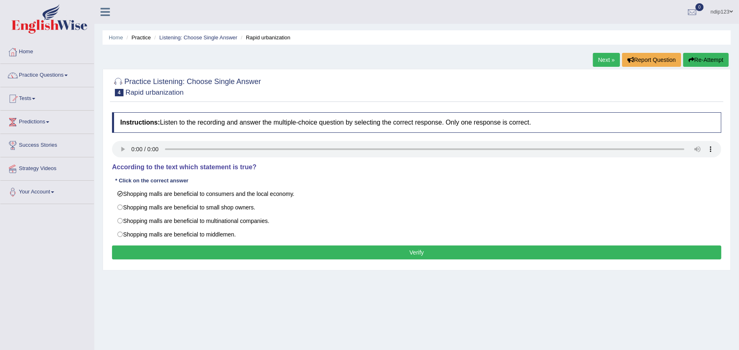
click at [419, 251] on button "Verify" at bounding box center [416, 253] width 609 height 14
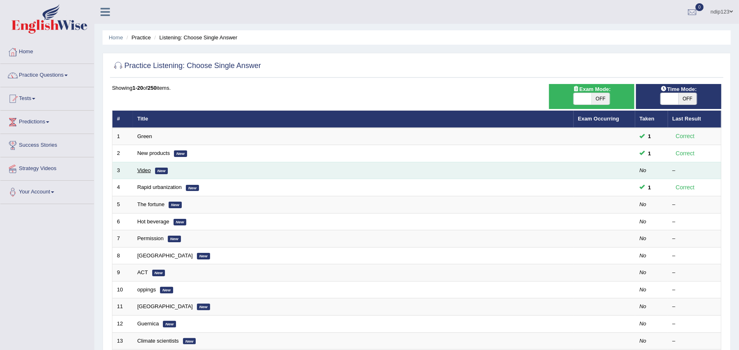
click at [150, 171] on link "Video" at bounding box center [144, 170] width 14 height 6
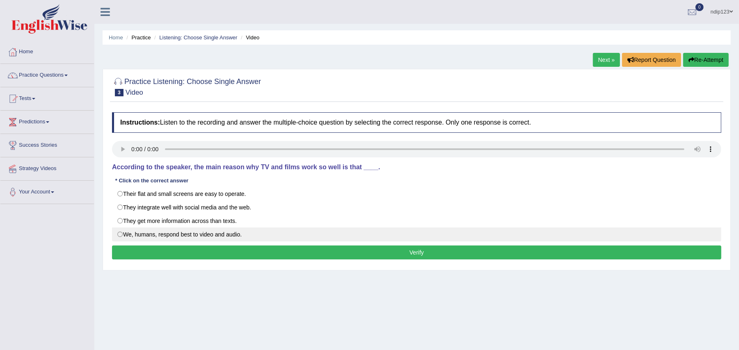
click at [120, 235] on label "We, humans, respond best to video and audio." at bounding box center [416, 235] width 609 height 14
radio input "true"
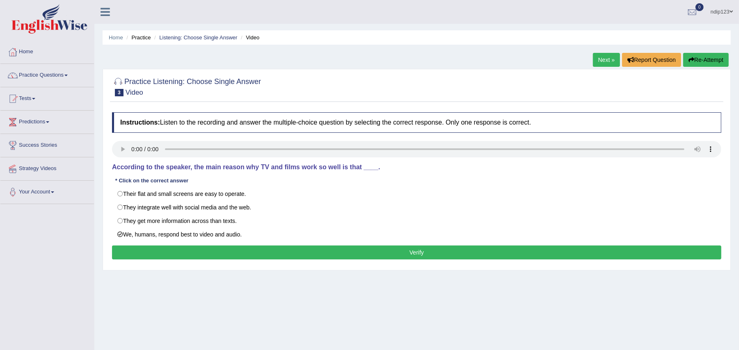
click at [422, 253] on button "Verify" at bounding box center [416, 253] width 609 height 14
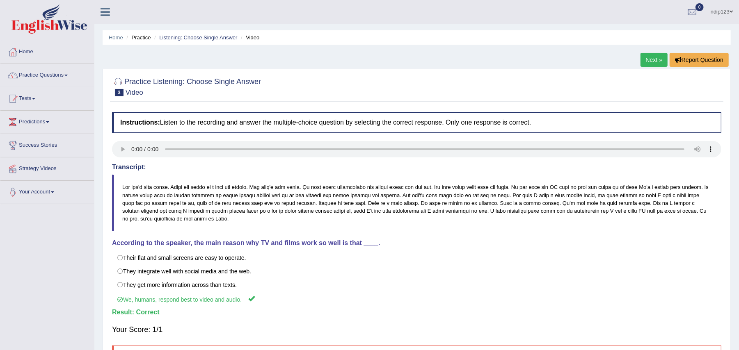
click at [201, 38] on link "Listening: Choose Single Answer" at bounding box center [198, 37] width 78 height 6
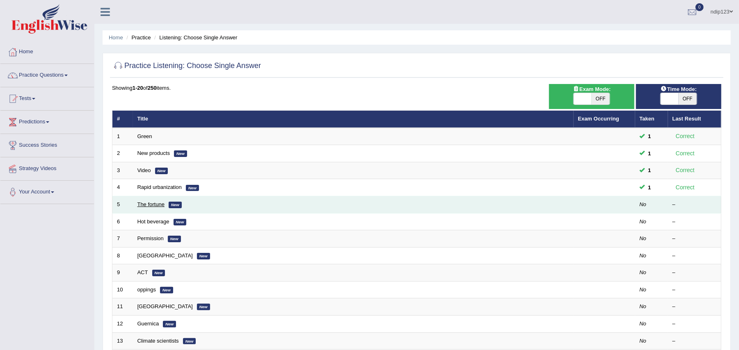
click at [150, 207] on link "The fortune" at bounding box center [150, 204] width 27 height 6
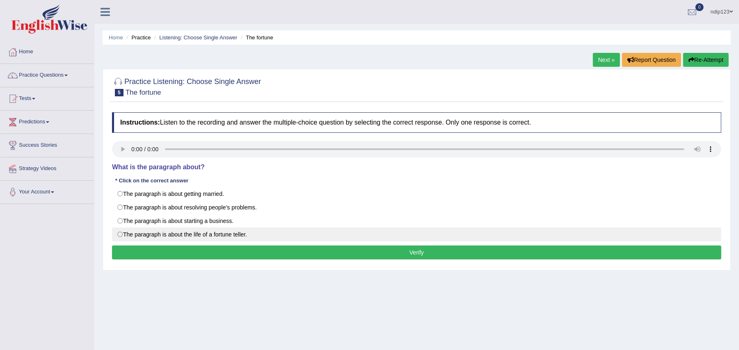
click at [123, 235] on label "The paragraph is about the life of a fortune teller." at bounding box center [416, 235] width 609 height 14
radio input "true"
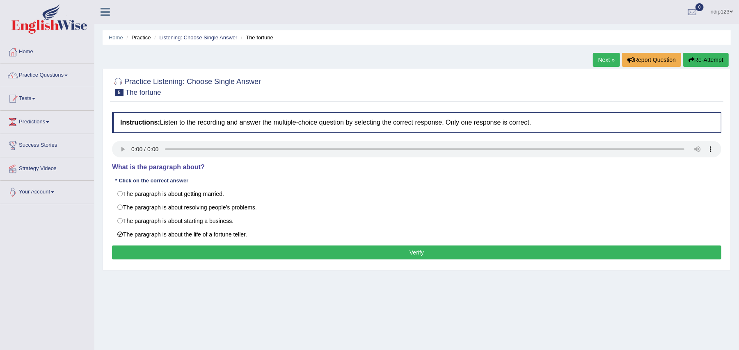
click at [422, 253] on button "Verify" at bounding box center [416, 253] width 609 height 14
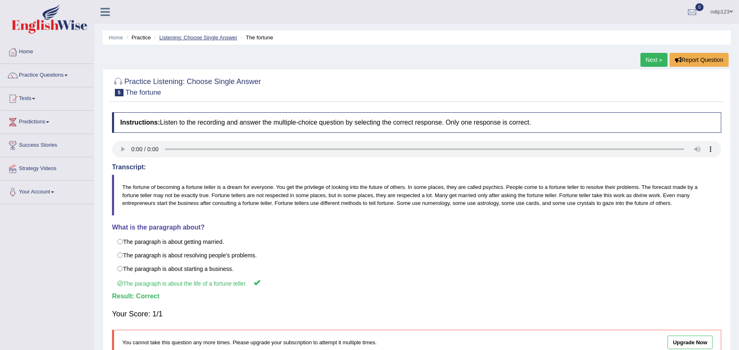
click at [168, 38] on link "Listening: Choose Single Answer" at bounding box center [198, 37] width 78 height 6
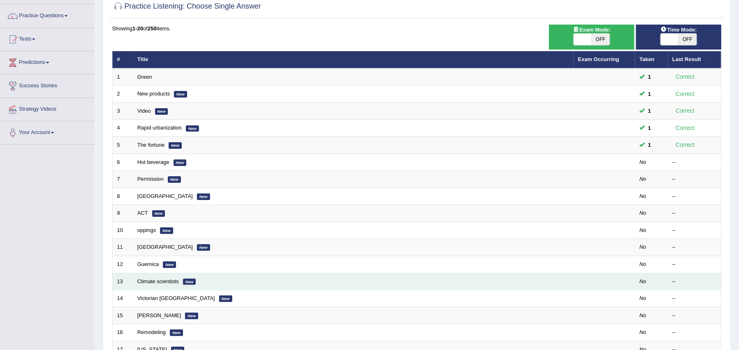
scroll to position [32, 0]
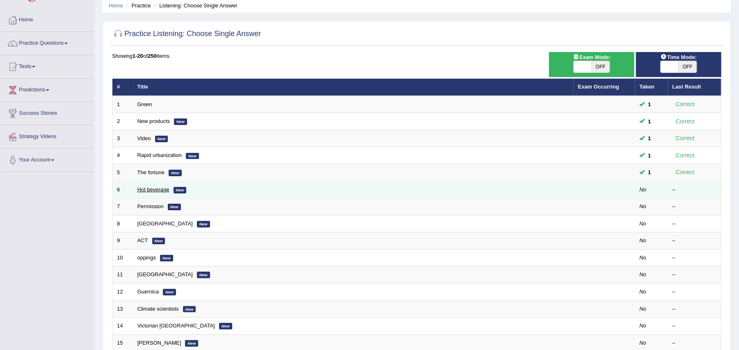
click at [162, 189] on link "Hot beverage" at bounding box center [153, 190] width 32 height 6
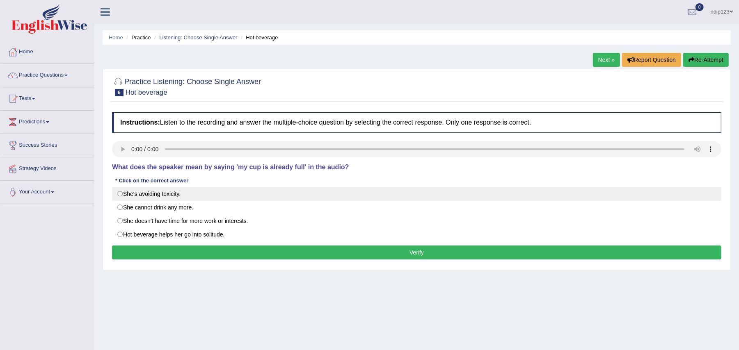
click at [122, 192] on label "She's avoiding toxicity." at bounding box center [416, 194] width 609 height 14
radio input "true"
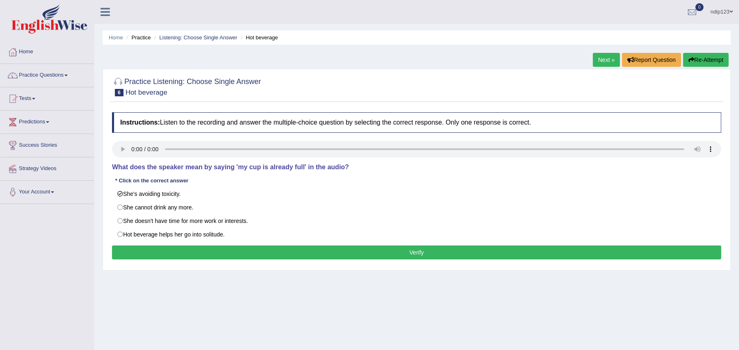
click at [414, 254] on button "Verify" at bounding box center [416, 253] width 609 height 14
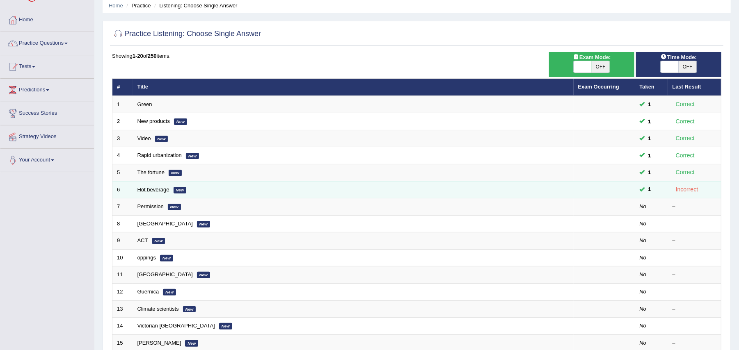
click at [148, 190] on link "Hot beverage" at bounding box center [153, 190] width 32 height 6
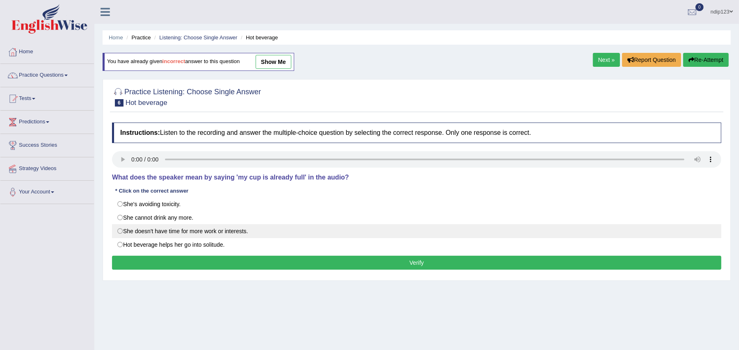
click at [121, 233] on label "She doesn't have time for more work or interests." at bounding box center [416, 231] width 609 height 14
radio input "true"
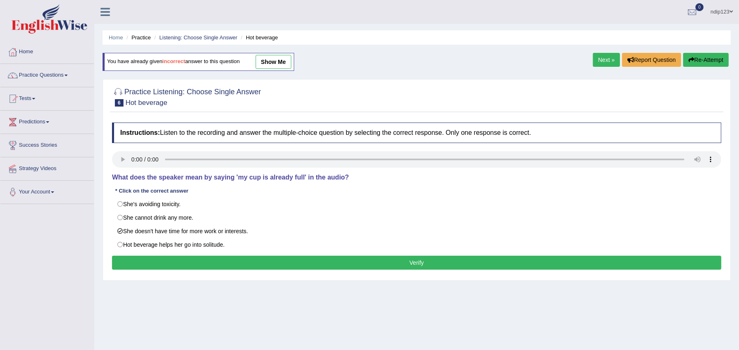
click at [422, 266] on button "Verify" at bounding box center [416, 263] width 609 height 14
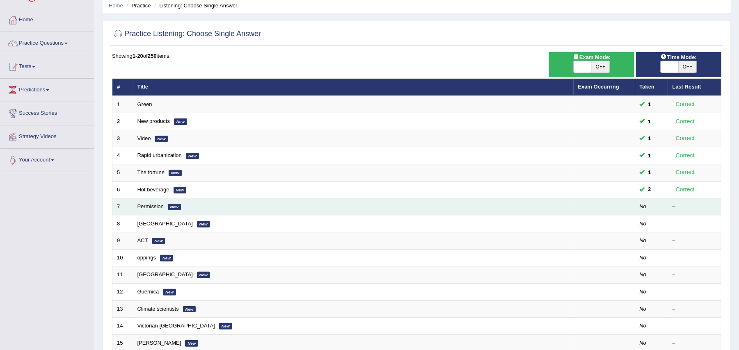
click at [156, 210] on td "Permission New" at bounding box center [353, 206] width 440 height 17
click at [150, 207] on link "Permission" at bounding box center [150, 206] width 26 height 6
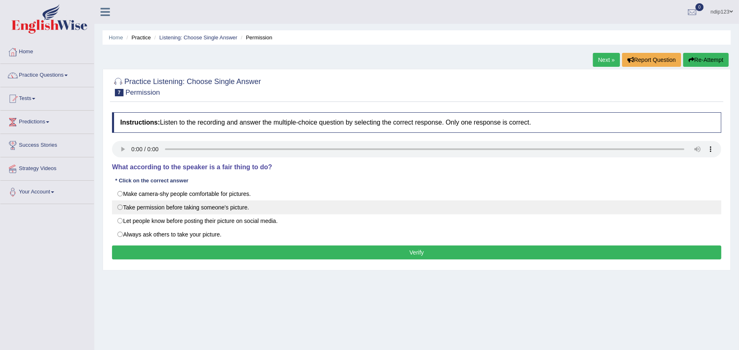
click at [120, 208] on label "Take permission before taking someone's picture." at bounding box center [416, 208] width 609 height 14
radio input "true"
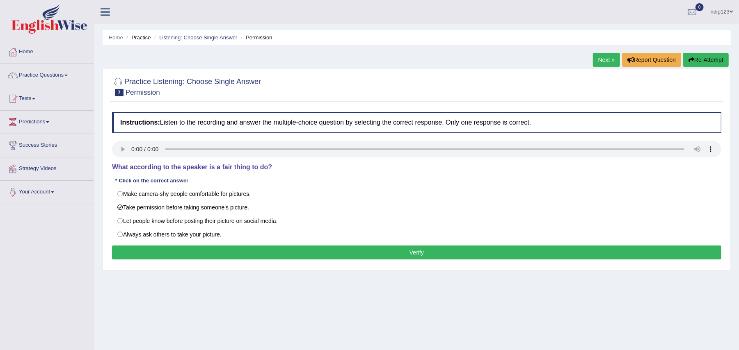
click at [420, 254] on button "Verify" at bounding box center [416, 253] width 609 height 14
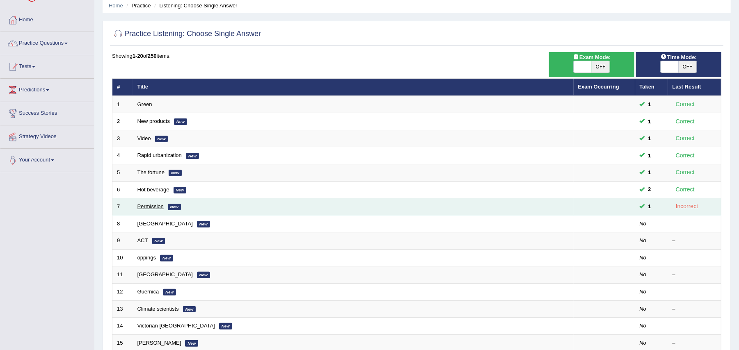
click at [153, 206] on link "Permission" at bounding box center [150, 206] width 26 height 6
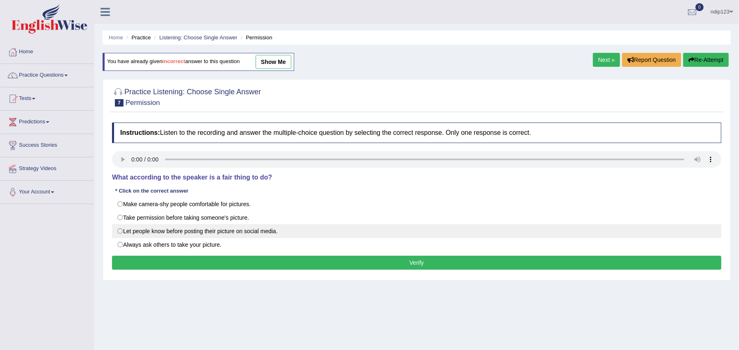
click at [120, 231] on label "Let people know before posting their picture on social media." at bounding box center [416, 231] width 609 height 14
radio input "true"
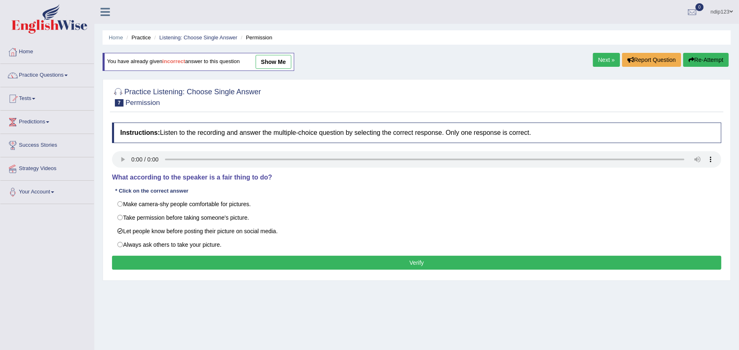
click at [427, 266] on button "Verify" at bounding box center [416, 263] width 609 height 14
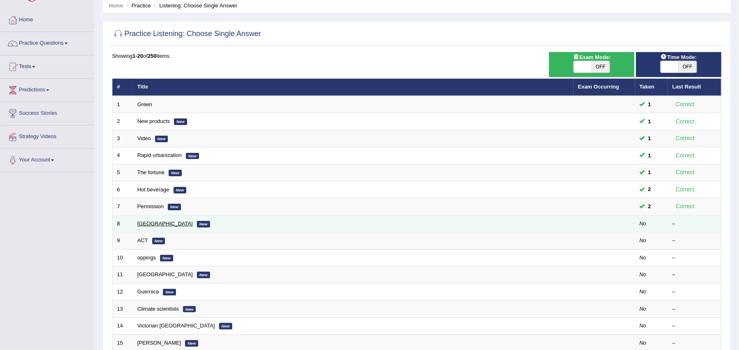
click at [145, 225] on link "Mauritius" at bounding box center [164, 224] width 55 height 6
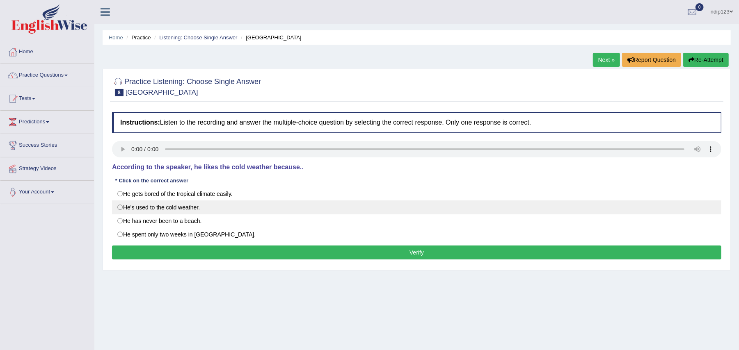
click at [119, 207] on label "He's used to the cold weather." at bounding box center [416, 208] width 609 height 14
radio input "true"
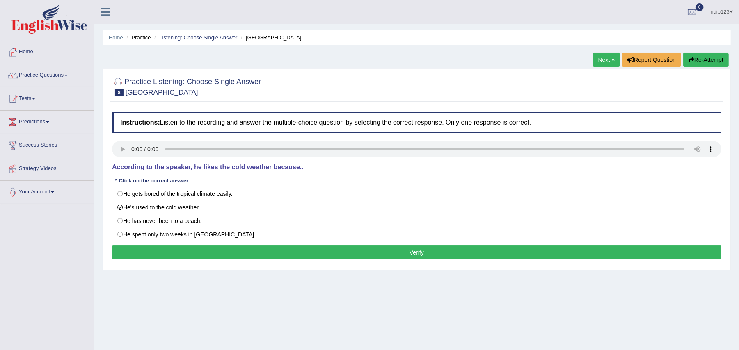
click at [411, 253] on button "Verify" at bounding box center [416, 253] width 609 height 14
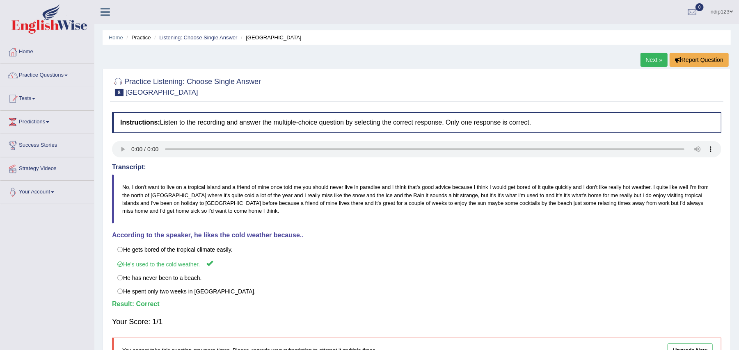
click at [175, 39] on link "Listening: Choose Single Answer" at bounding box center [198, 37] width 78 height 6
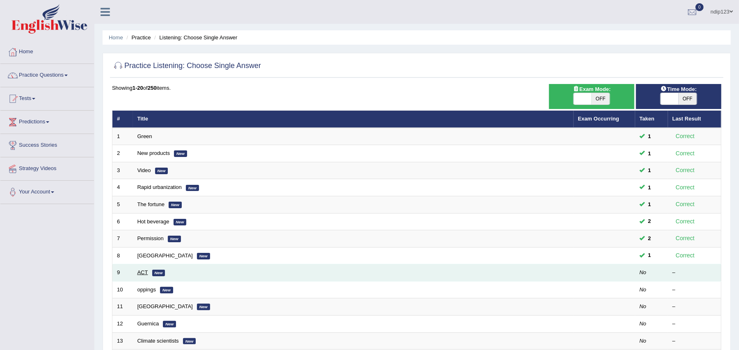
click at [146, 273] on link "ACT" at bounding box center [142, 272] width 11 height 6
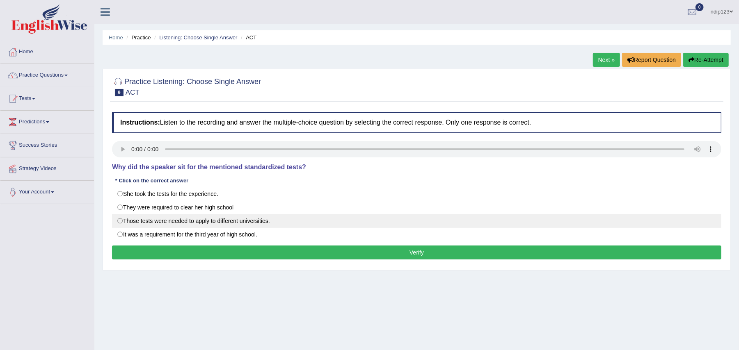
click at [120, 222] on label "Those tests were needed to apply to different universities." at bounding box center [416, 221] width 609 height 14
radio input "true"
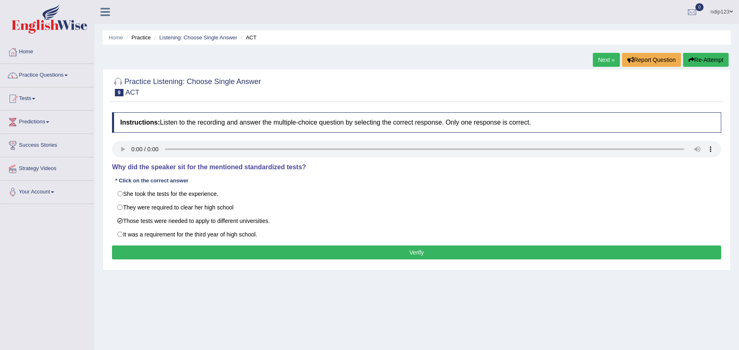
click at [410, 254] on button "Verify" at bounding box center [416, 253] width 609 height 14
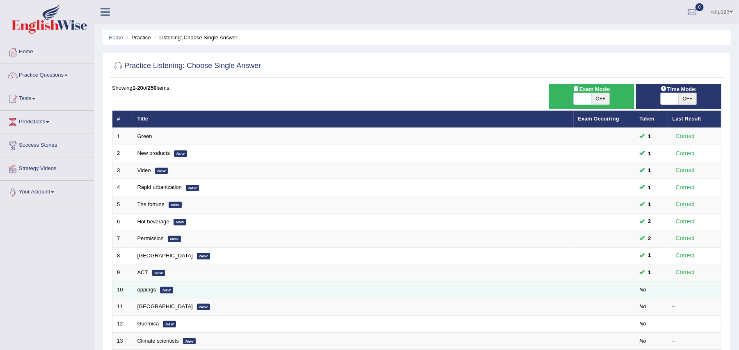
click at [145, 292] on link "oppings" at bounding box center [146, 290] width 19 height 6
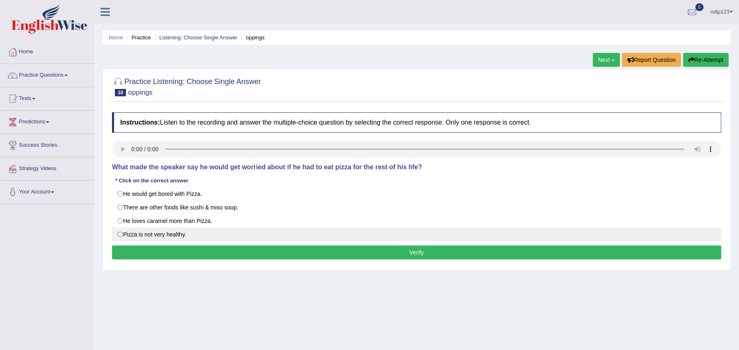
click at [122, 236] on label "Pizza is not very healthy." at bounding box center [416, 235] width 609 height 14
radio input "true"
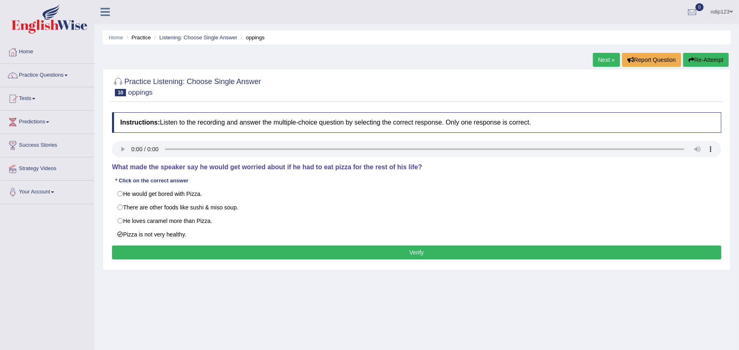
click at [417, 251] on button "Verify" at bounding box center [416, 253] width 609 height 14
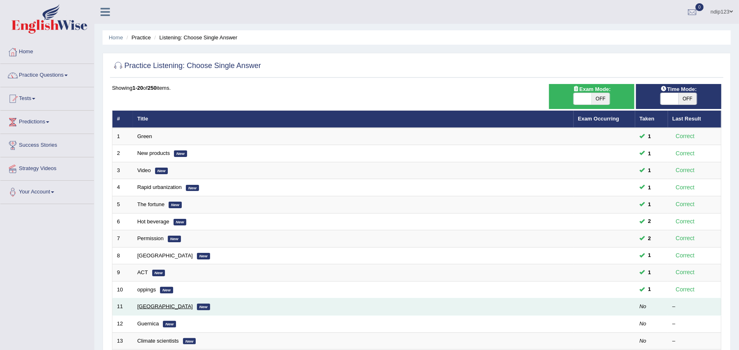
click at [156, 306] on link "[GEOGRAPHIC_DATA]" at bounding box center [164, 306] width 55 height 6
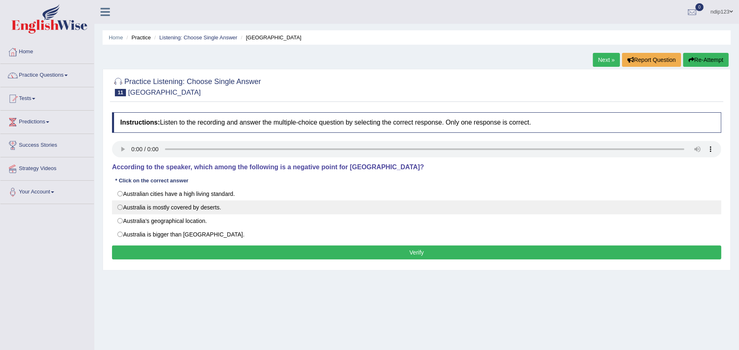
click at [120, 210] on label "Australia is mostly covered by deserts." at bounding box center [416, 208] width 609 height 14
radio input "true"
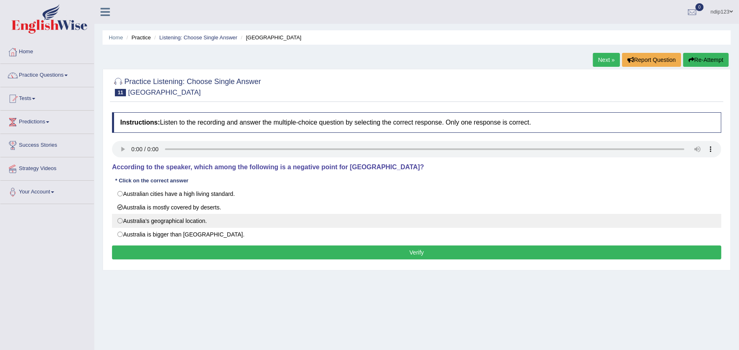
click at [121, 221] on label "Australia's geographical location." at bounding box center [416, 221] width 609 height 14
radio input "true"
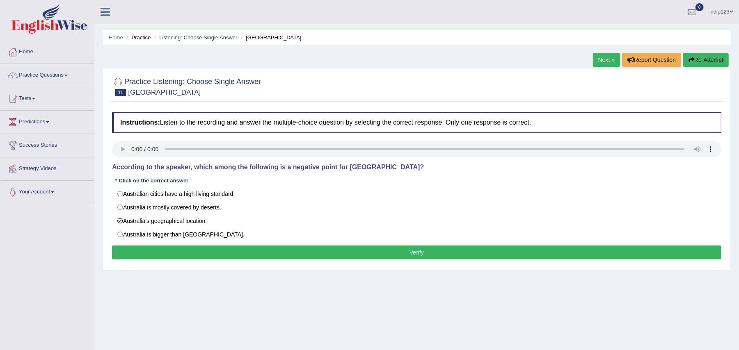
click at [417, 253] on button "Verify" at bounding box center [416, 253] width 609 height 14
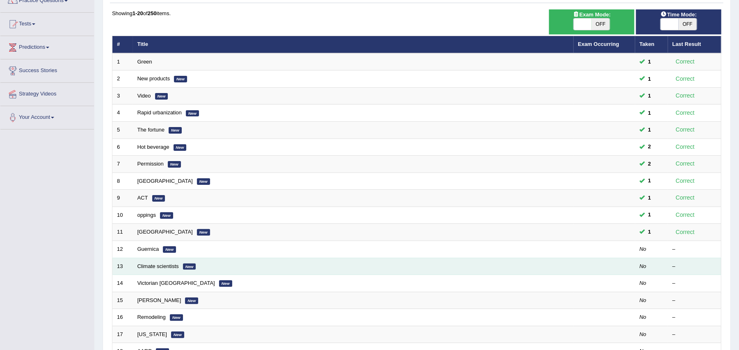
scroll to position [109, 0]
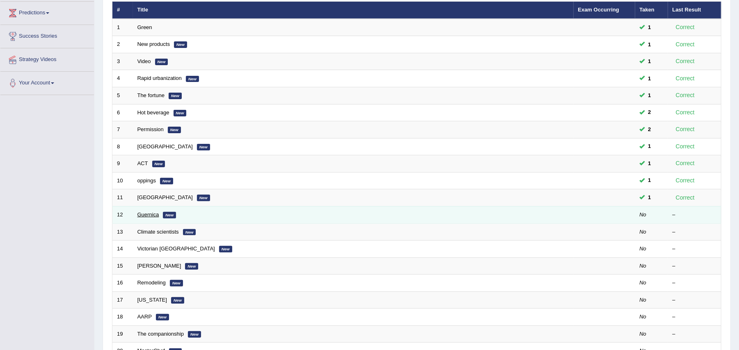
click at [143, 217] on link "Guernica" at bounding box center [148, 215] width 22 height 6
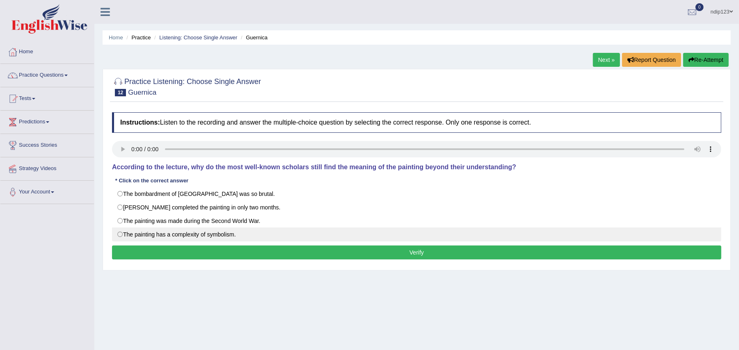
click at [122, 235] on label "The painting has a complexity of symbolism." at bounding box center [416, 235] width 609 height 14
radio input "true"
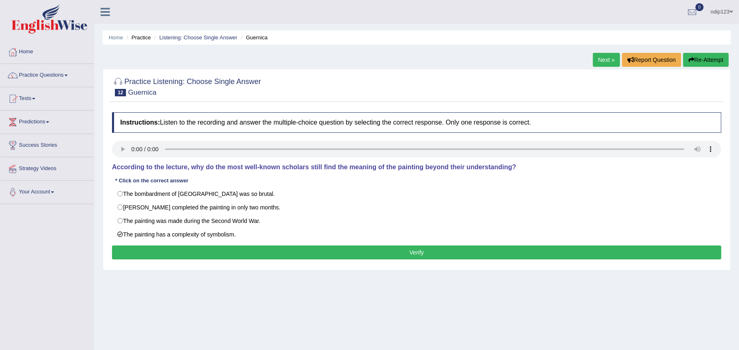
click at [417, 254] on button "Verify" at bounding box center [416, 253] width 609 height 14
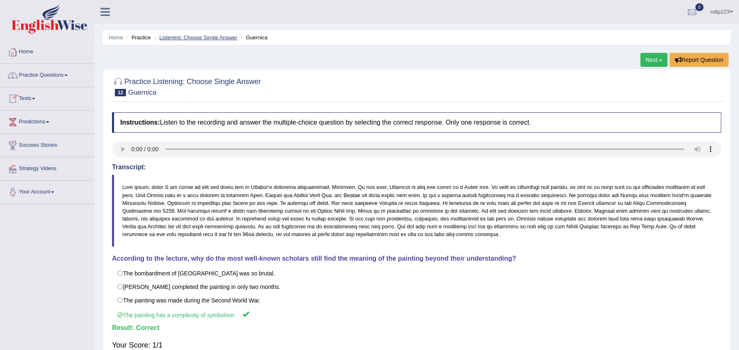
click at [197, 35] on link "Listening: Choose Single Answer" at bounding box center [198, 37] width 78 height 6
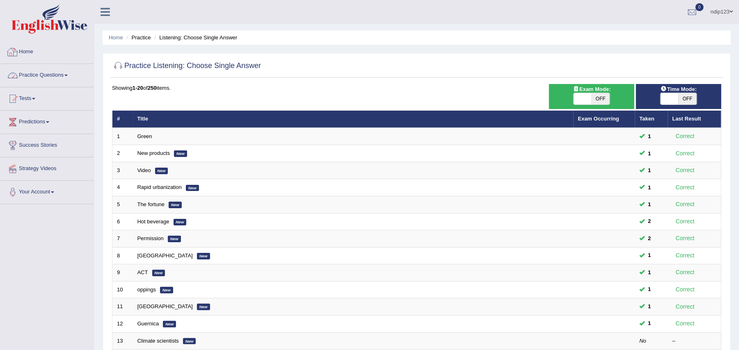
click at [20, 50] on link "Home" at bounding box center [47, 51] width 94 height 21
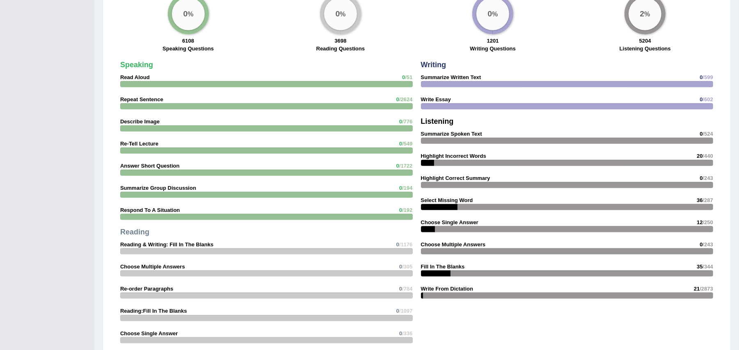
scroll to position [656, 0]
